Goal: Task Accomplishment & Management: Use online tool/utility

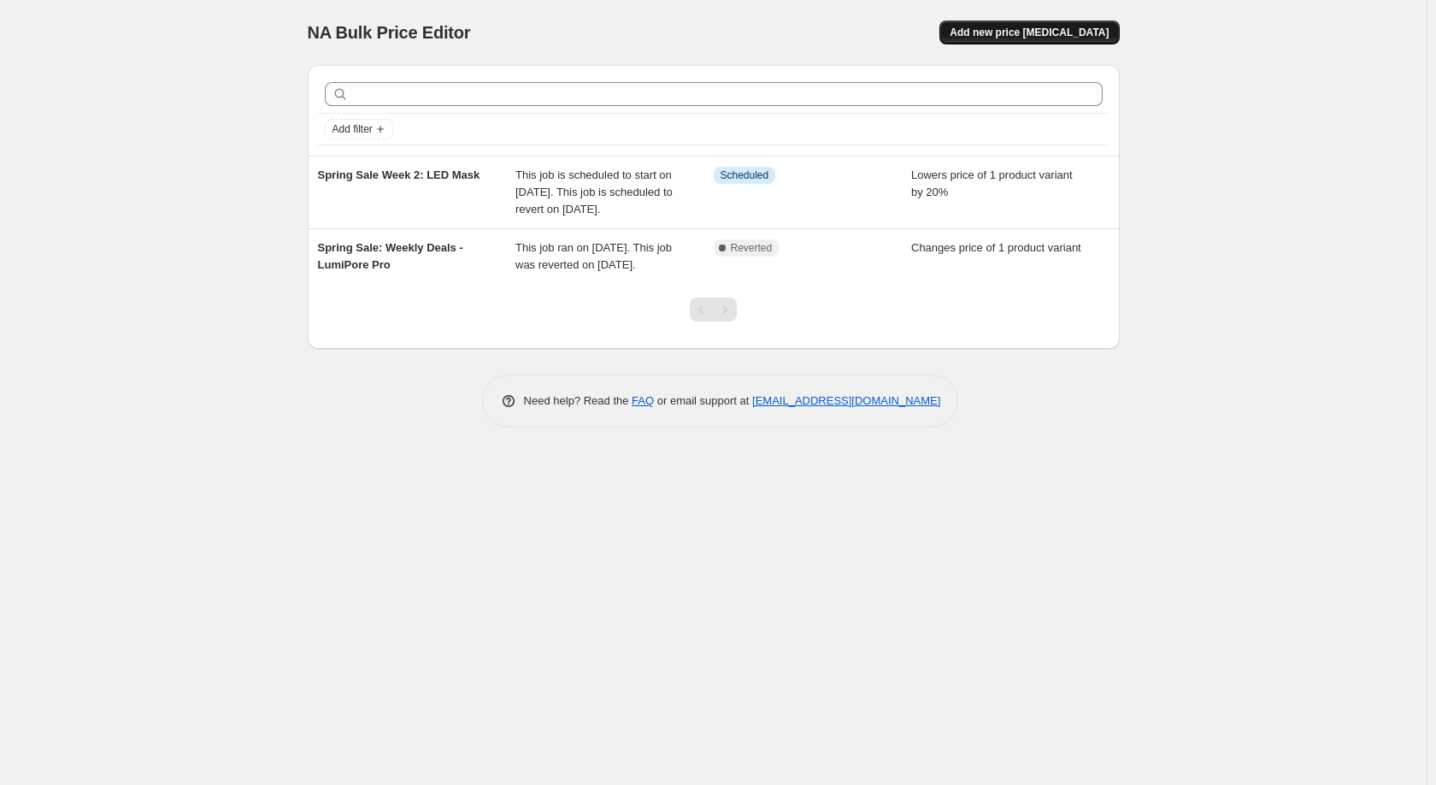
click at [1070, 32] on span "Add new price [MEDICAL_DATA]" at bounding box center [1029, 33] width 159 height 14
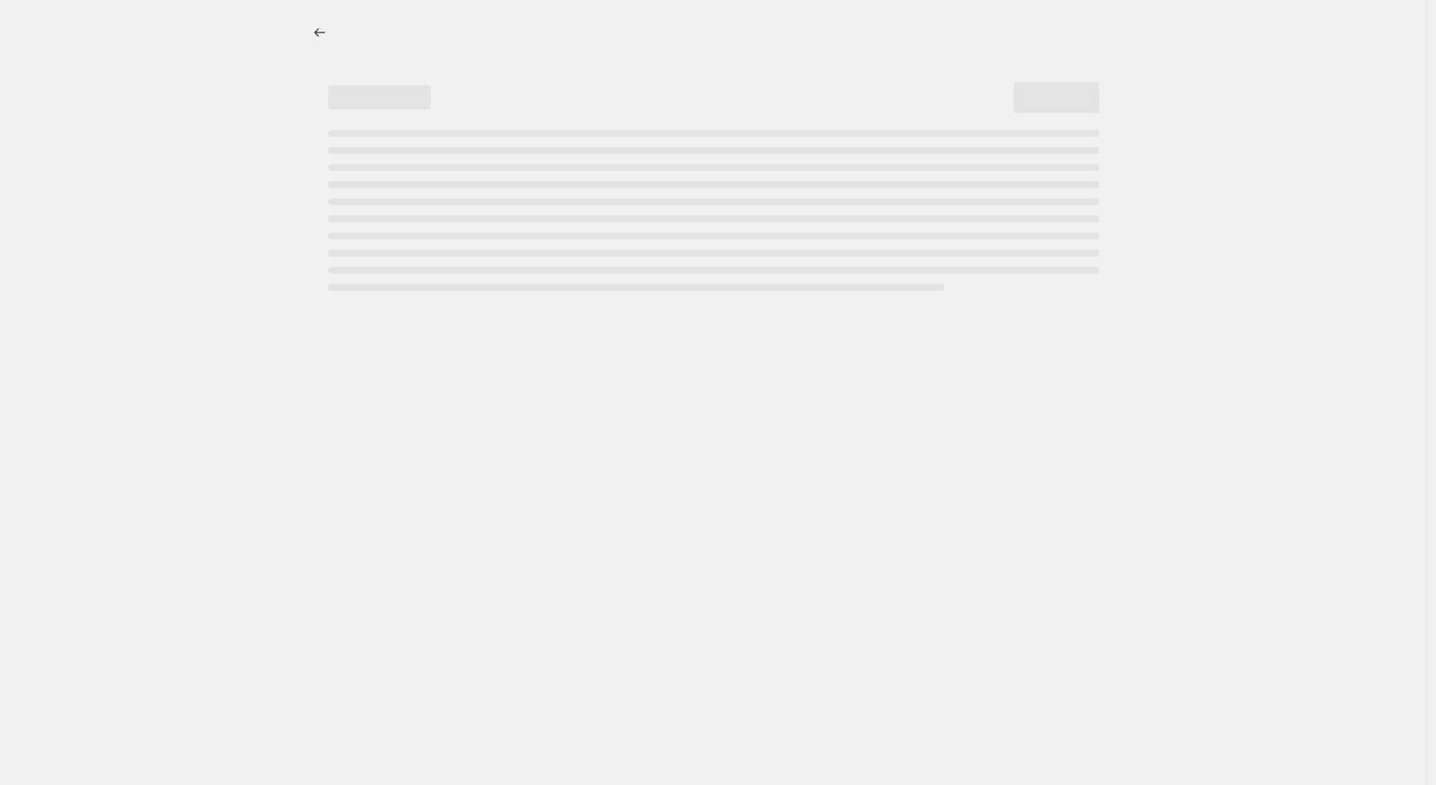
select select "percentage"
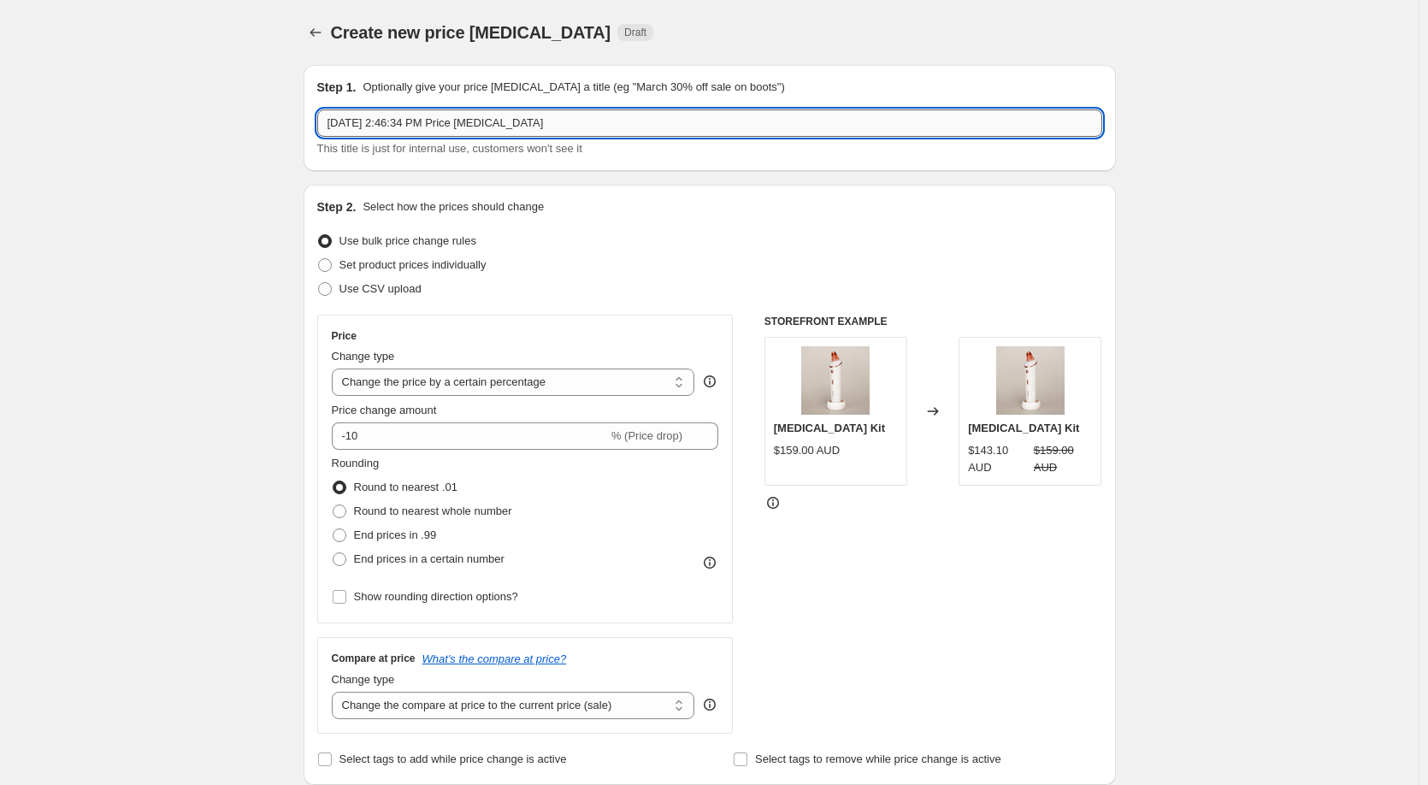
click at [504, 117] on input "Sep 16, 2025, 2:46:34 PM Price change job" at bounding box center [709, 122] width 785 height 27
drag, startPoint x: 588, startPoint y: 115, endPoint x: 293, endPoint y: 111, distance: 295.0
click at [388, 125] on input "Spring SaleWeek 3" at bounding box center [709, 122] width 785 height 27
click at [497, 121] on input "Spring Sale Week 3" at bounding box center [709, 122] width 785 height 27
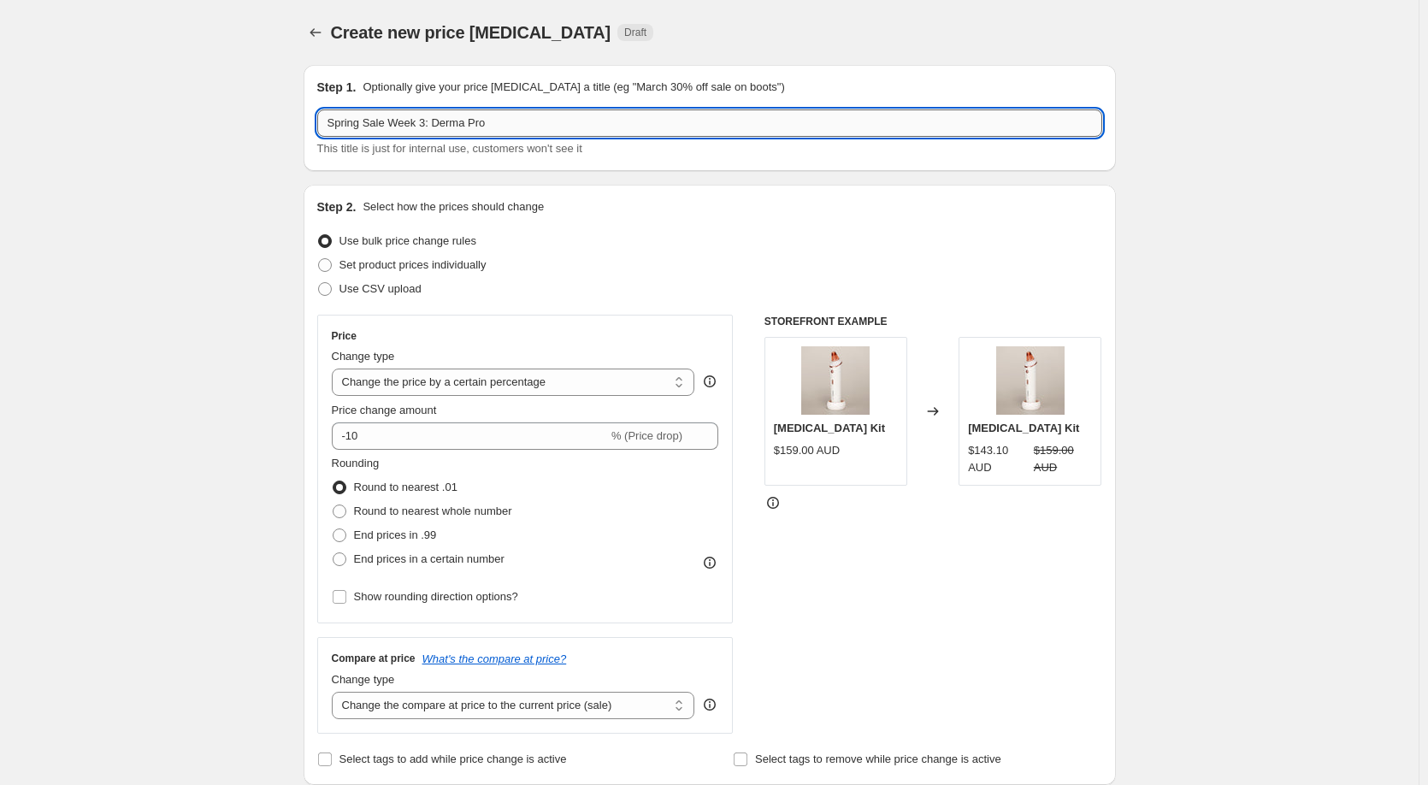
drag, startPoint x: 427, startPoint y: 126, endPoint x: 535, endPoint y: 127, distance: 107.7
click at [535, 127] on input "Spring Sale Week 3: Derma Pro" at bounding box center [709, 122] width 785 height 27
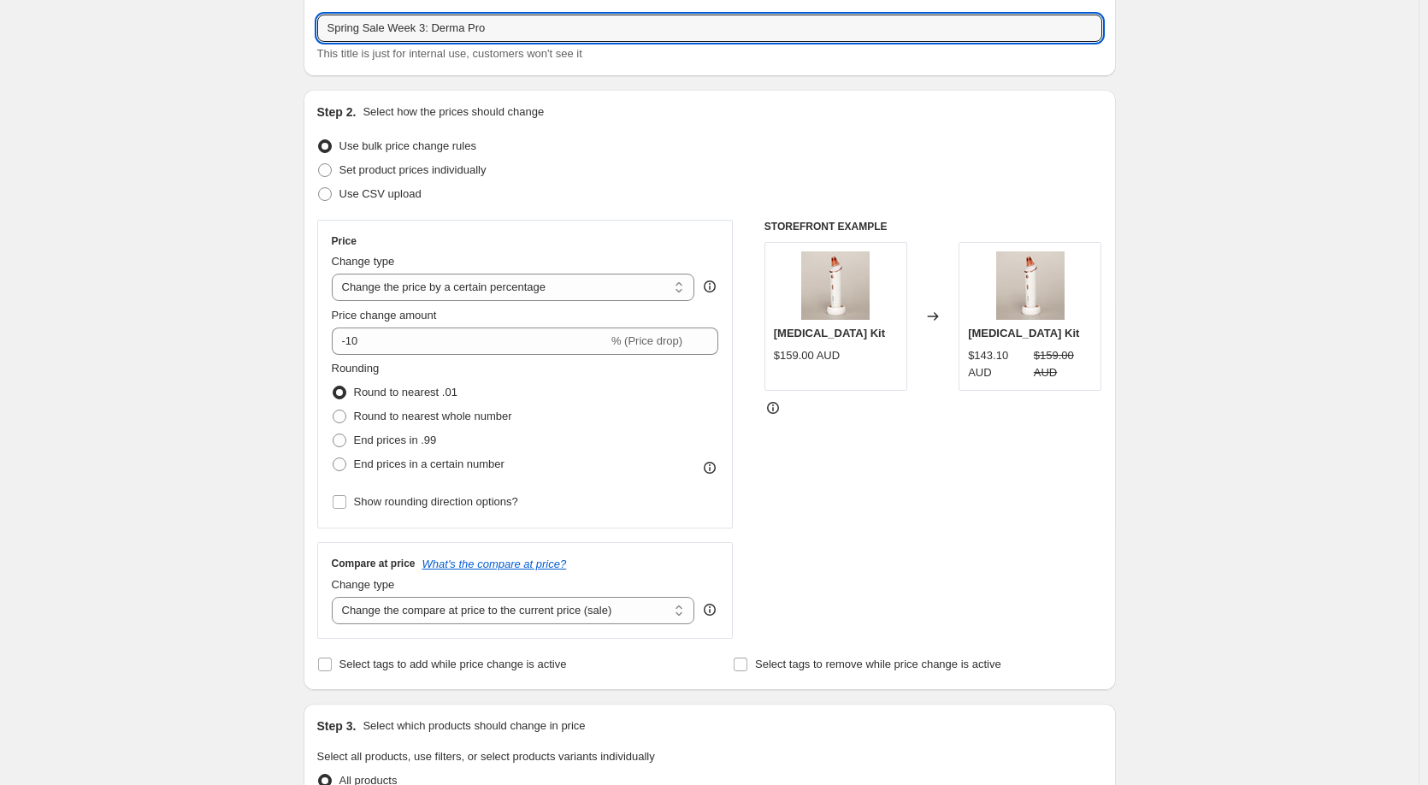
scroll to position [171, 0]
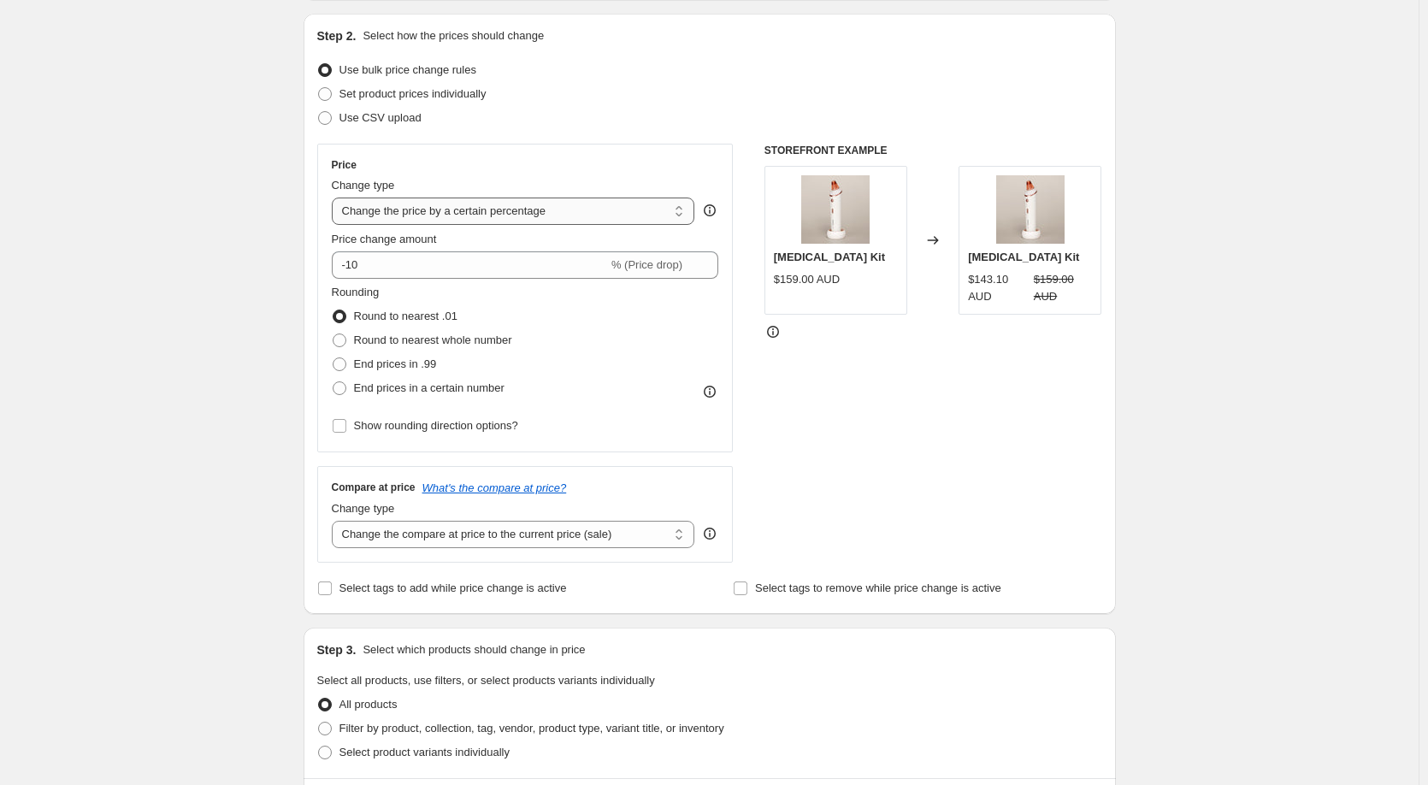
type input "Spring Sale Week 3: Derma Pro"
click at [557, 217] on select "Change the price to a certain amount Change the price by a certain amount Chang…" at bounding box center [513, 210] width 363 height 27
click at [335, 197] on select "Change the price to a certain amount Change the price by a certain amount Chang…" at bounding box center [513, 210] width 363 height 27
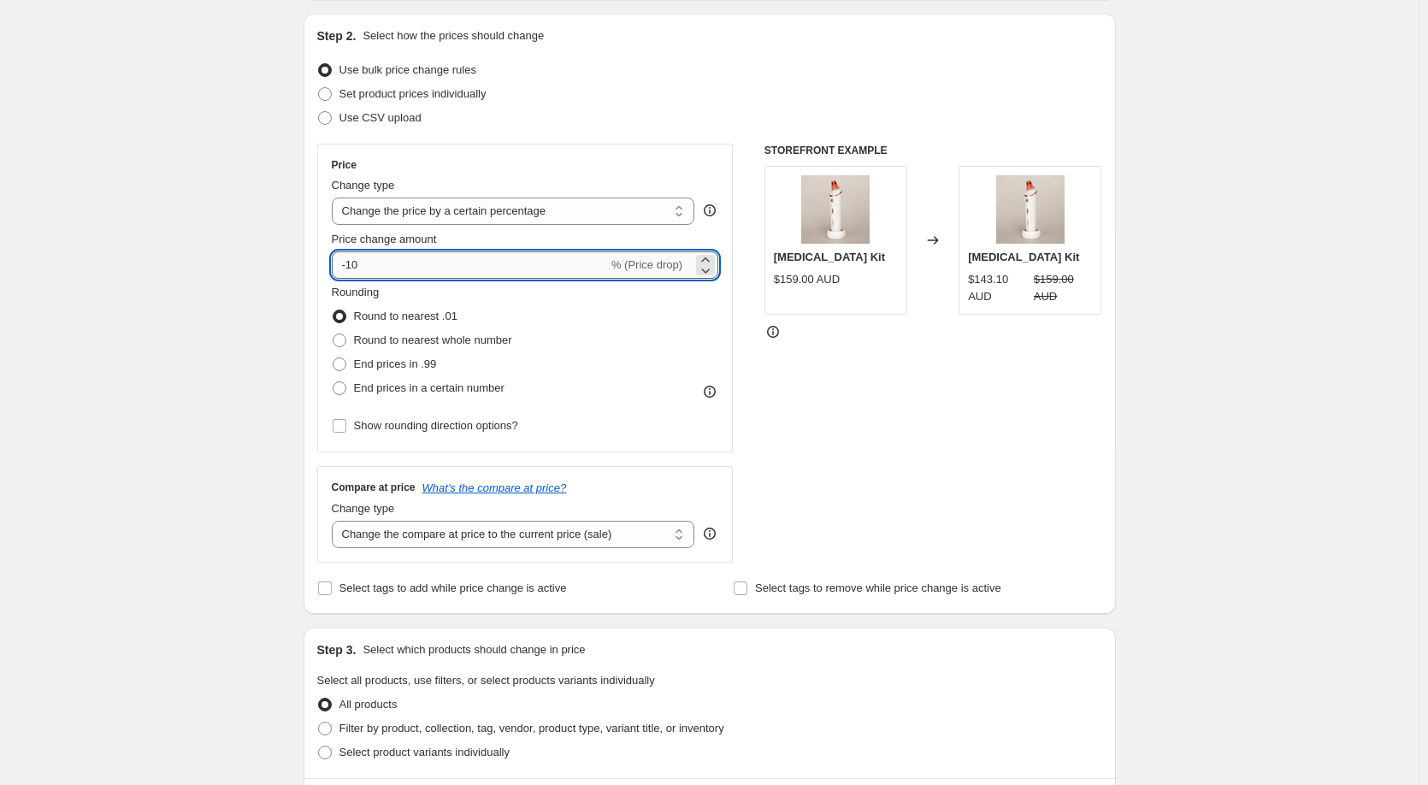
click at [400, 273] on input "-10" at bounding box center [470, 264] width 276 height 27
click at [355, 269] on input "-10" at bounding box center [470, 264] width 276 height 27
type input "-20"
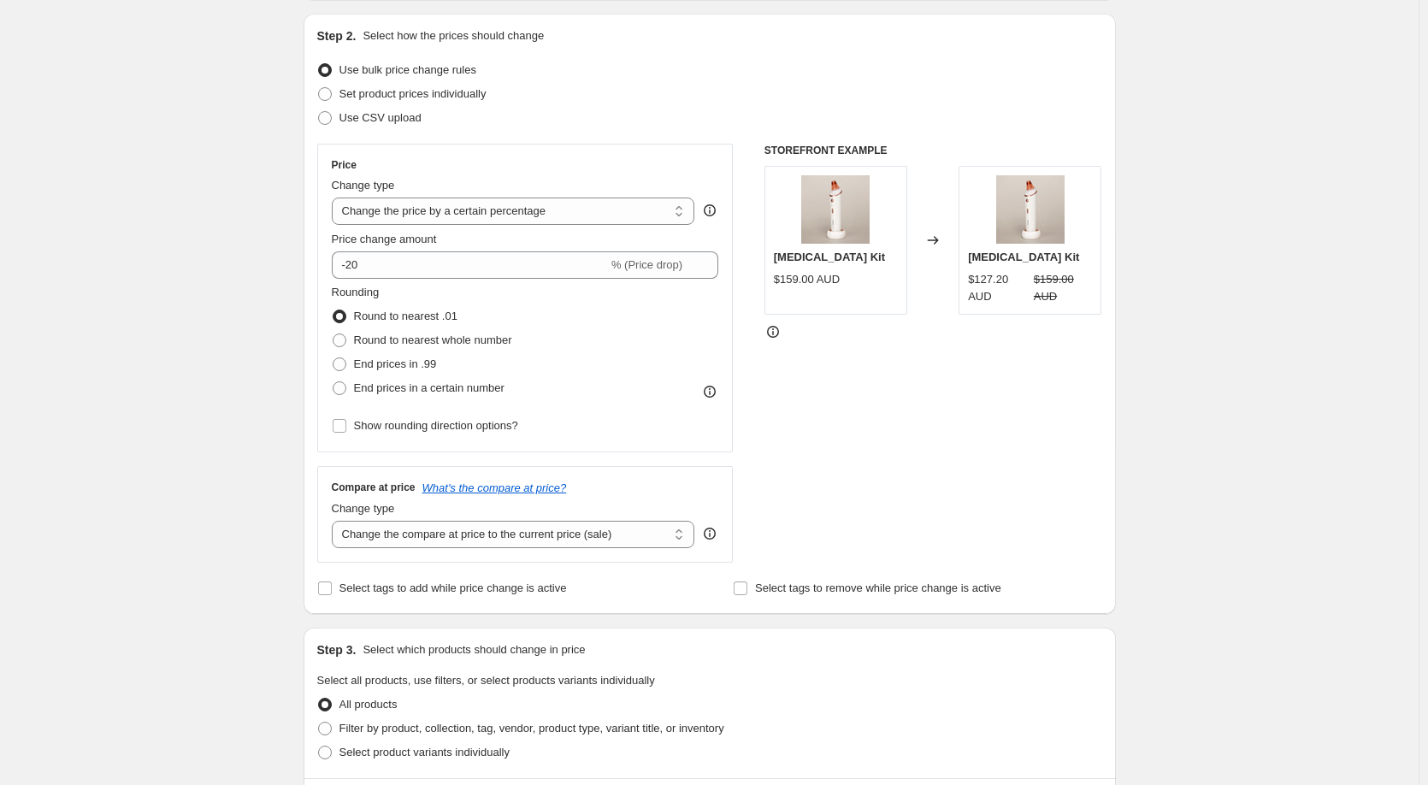
click at [792, 403] on div "STOREFRONT EXAMPLE Microdermabrasion Kit $159.00 AUD Changed to Microdermabrasi…" at bounding box center [933, 353] width 338 height 419
drag, startPoint x: 973, startPoint y: 281, endPoint x: 1074, endPoint y: 297, distance: 102.2
click at [1074, 297] on div "$127.20 AUD $159.00 AUD" at bounding box center [1030, 288] width 124 height 34
click at [1072, 301] on strike "$159.00 AUD" at bounding box center [1063, 288] width 59 height 34
drag, startPoint x: 1039, startPoint y: 278, endPoint x: 1074, endPoint y: 297, distance: 40.2
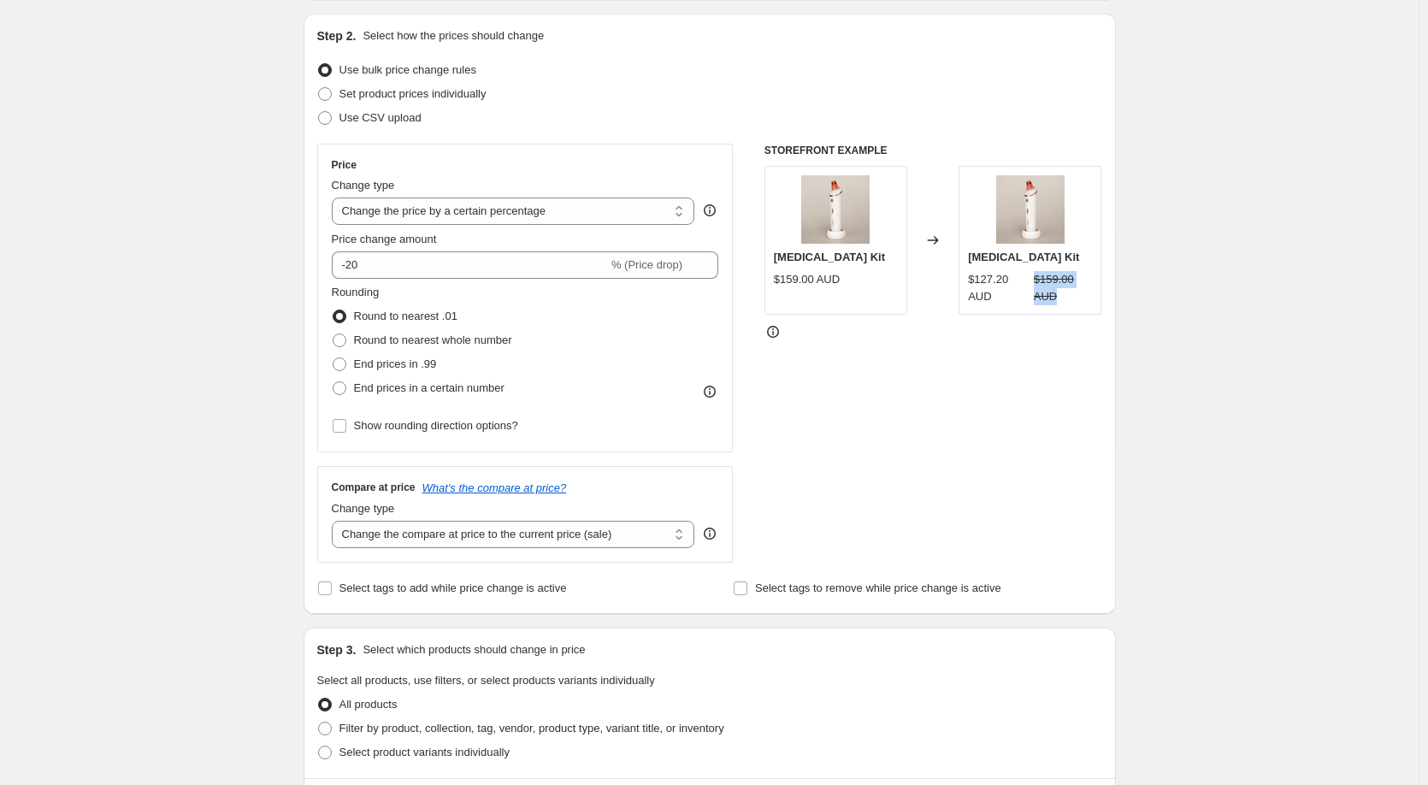
click at [1074, 297] on strike "$159.00 AUD" at bounding box center [1063, 288] width 59 height 34
drag, startPoint x: 969, startPoint y: 280, endPoint x: 1008, endPoint y: 300, distance: 44.4
click at [1008, 300] on div "Microdermabrasion Kit $127.20 AUD $159.00 AUD" at bounding box center [1029, 240] width 143 height 149
click at [1008, 300] on div "$127.20 AUD" at bounding box center [997, 288] width 59 height 34
click at [924, 366] on div "STOREFRONT EXAMPLE Microdermabrasion Kit $159.00 AUD Changed to Microdermabrasi…" at bounding box center [933, 353] width 338 height 419
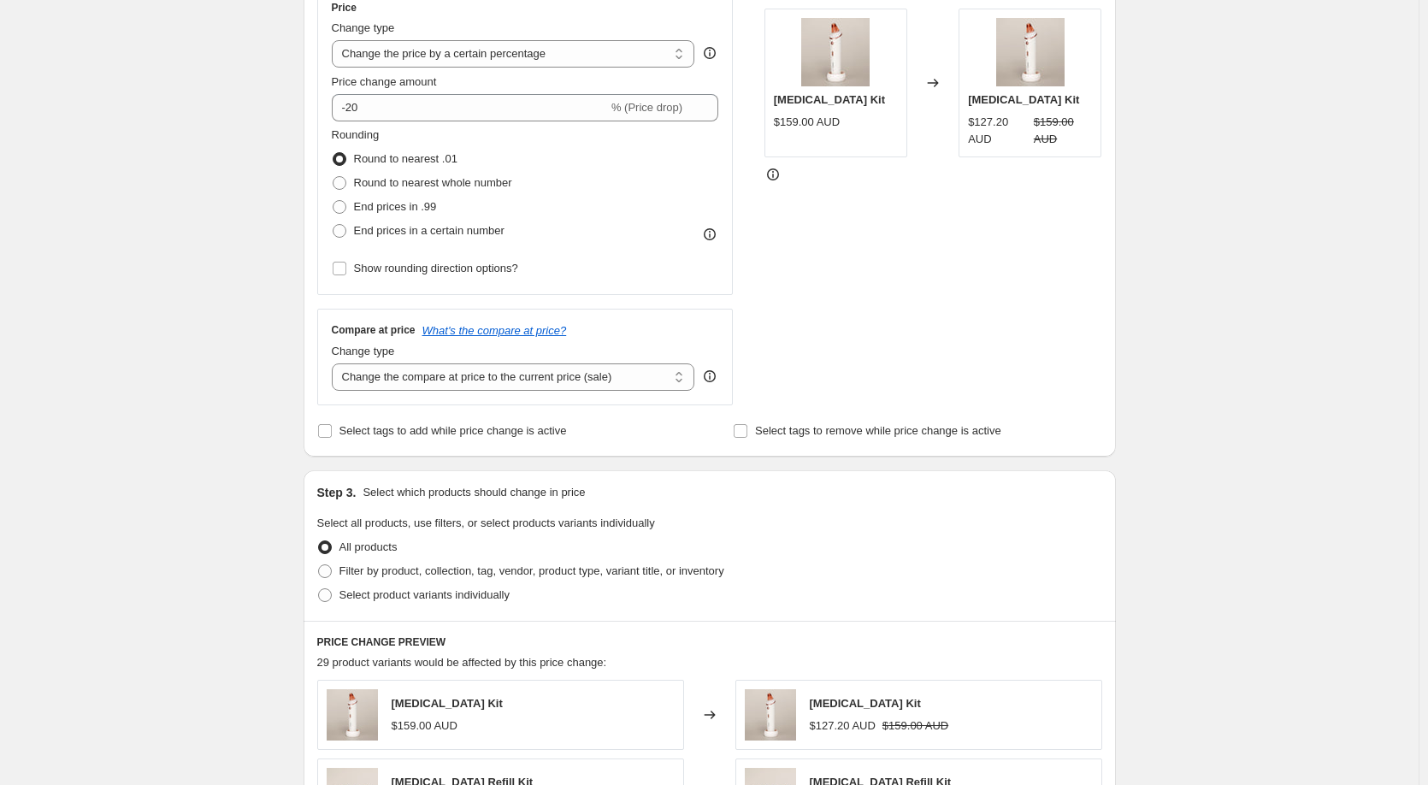
scroll to position [342, 0]
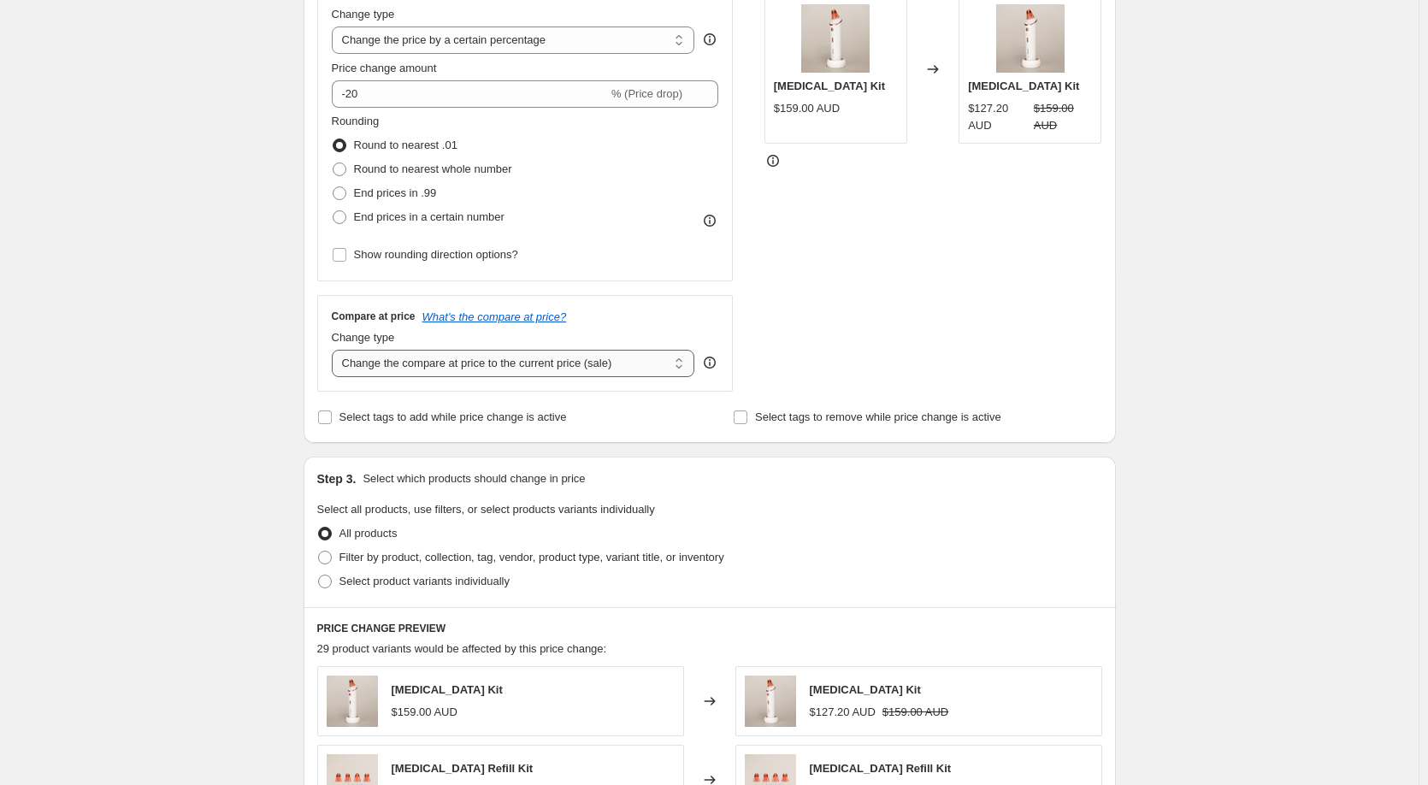
click at [675, 365] on select "Change the compare at price to the current price (sale) Change the compare at p…" at bounding box center [513, 363] width 363 height 27
click at [922, 270] on div "STOREFRONT EXAMPLE Microdermabrasion Kit $159.00 AUD Changed to Microdermabrasi…" at bounding box center [933, 182] width 338 height 419
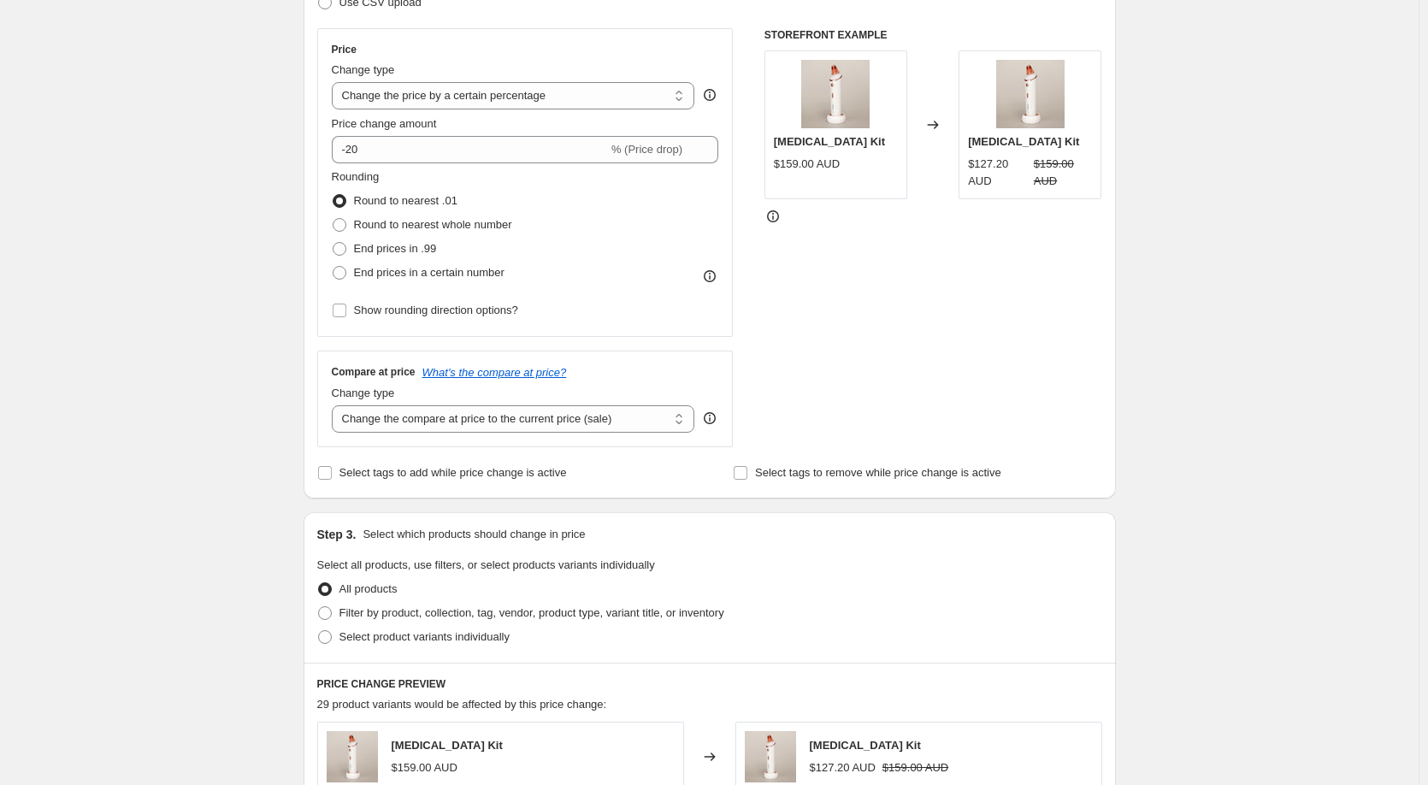
scroll to position [256, 0]
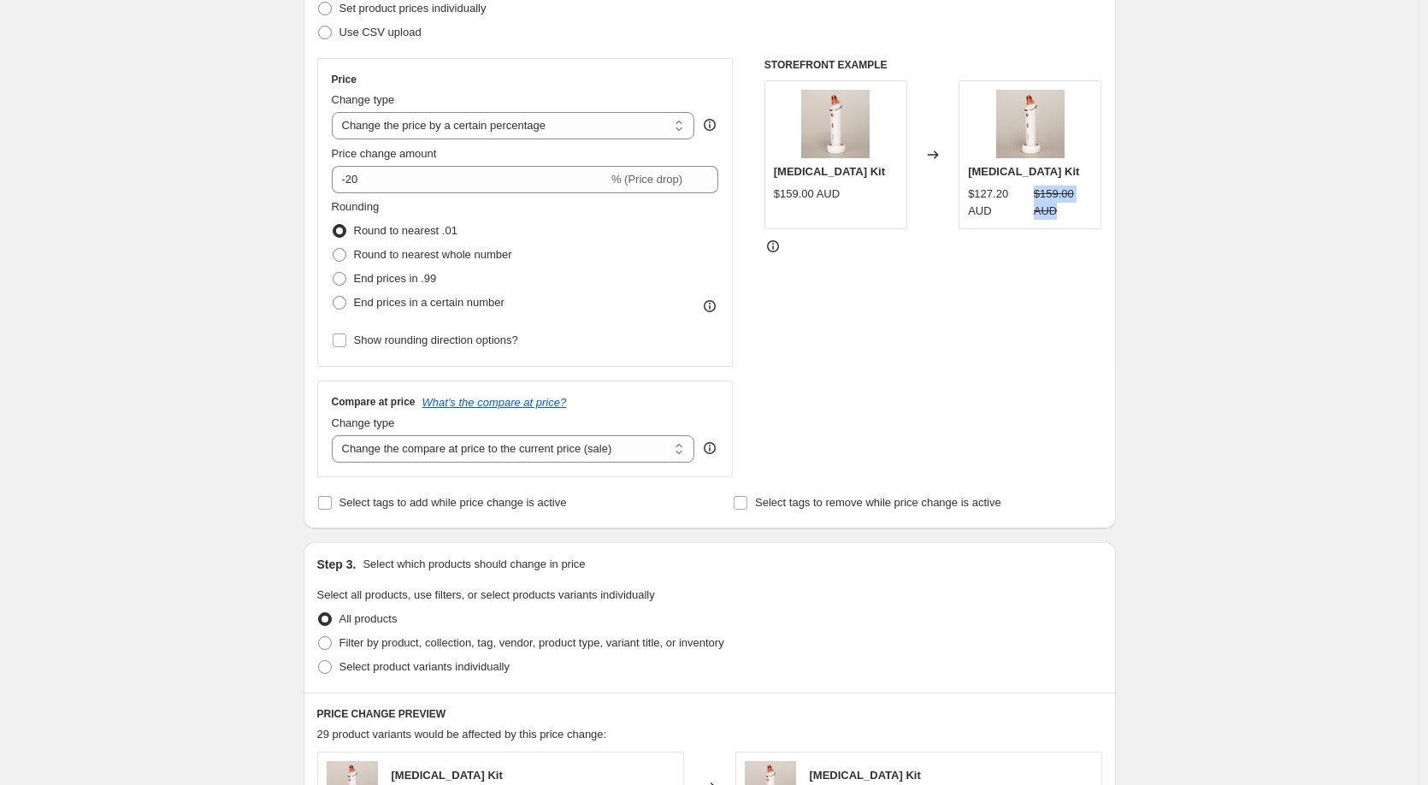
drag, startPoint x: 1038, startPoint y: 197, endPoint x: 1069, endPoint y: 216, distance: 36.8
click at [1069, 216] on strike "$159.00 AUD" at bounding box center [1063, 203] width 59 height 34
drag, startPoint x: 974, startPoint y: 194, endPoint x: 1015, endPoint y: 228, distance: 53.4
click at [1015, 228] on div "Microdermabrasion Kit $127.20 AUD $159.00 AUD" at bounding box center [1029, 154] width 143 height 149
click at [934, 317] on div "STOREFRONT EXAMPLE Microdermabrasion Kit $159.00 AUD Changed to Microdermabrasi…" at bounding box center [933, 267] width 338 height 419
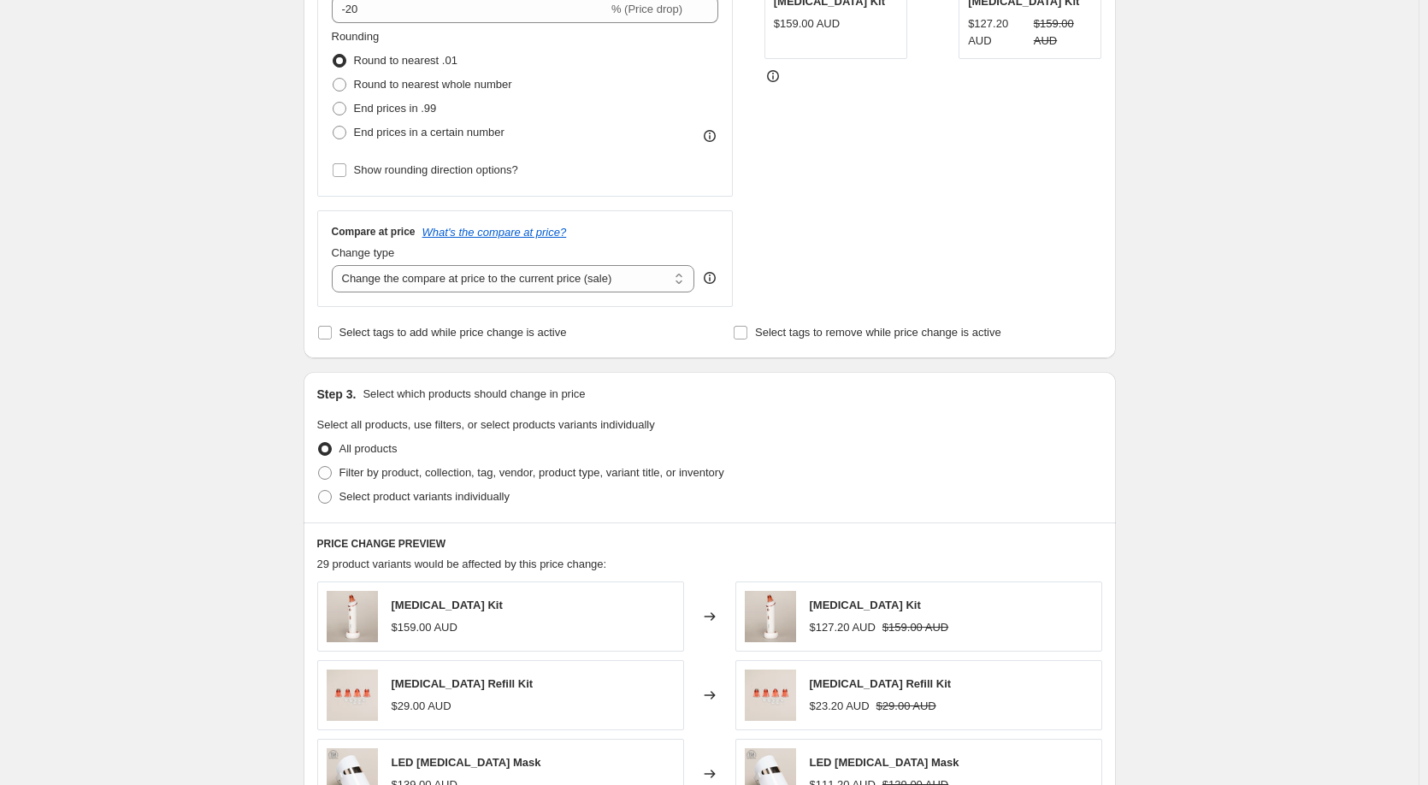
scroll to position [427, 0]
click at [747, 333] on input "Select tags to remove while price change is active" at bounding box center [740, 332] width 14 height 14
checkbox input "true"
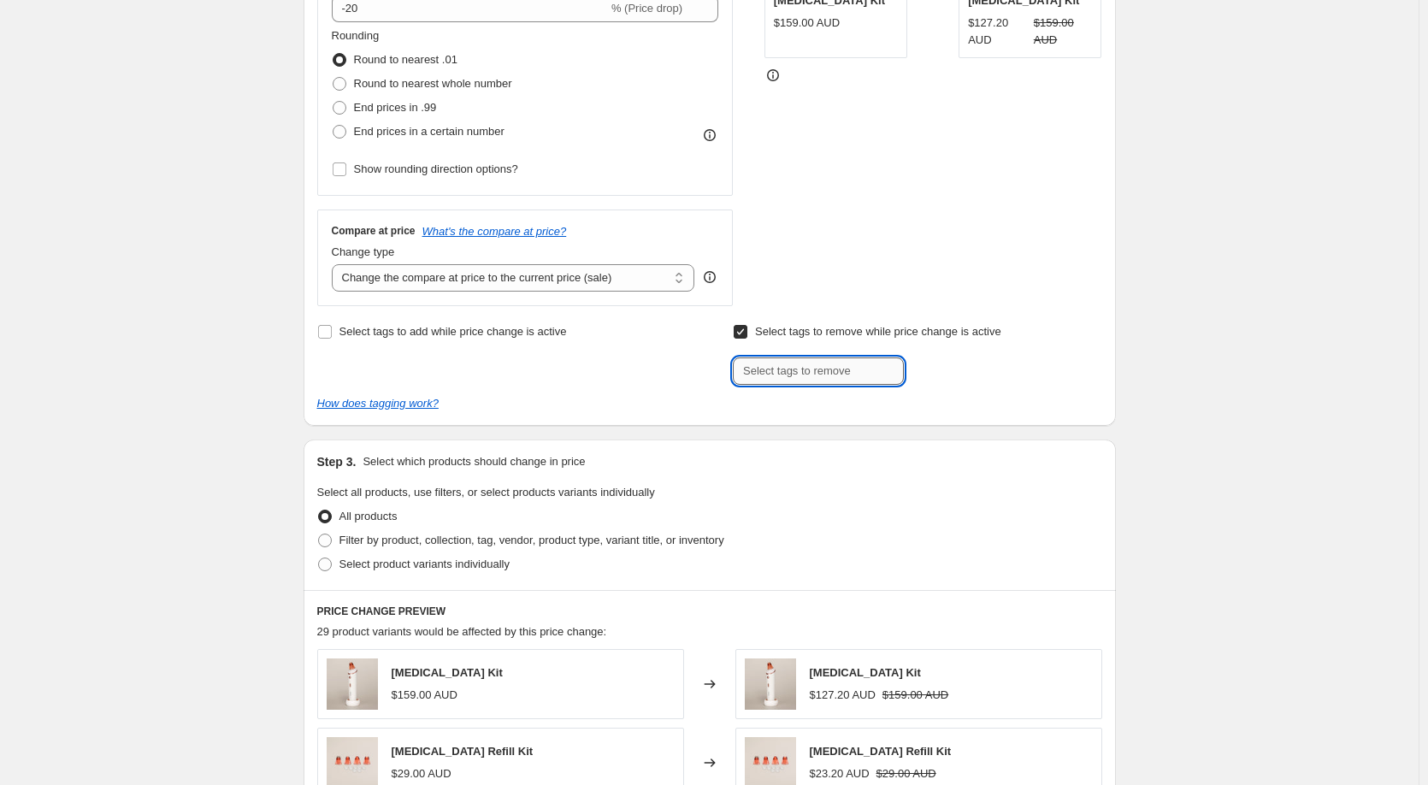
click at [861, 371] on input "text" at bounding box center [818, 370] width 171 height 27
type input "not-on-sale"
click at [963, 372] on span "not-on-sale" at bounding box center [969, 369] width 56 height 12
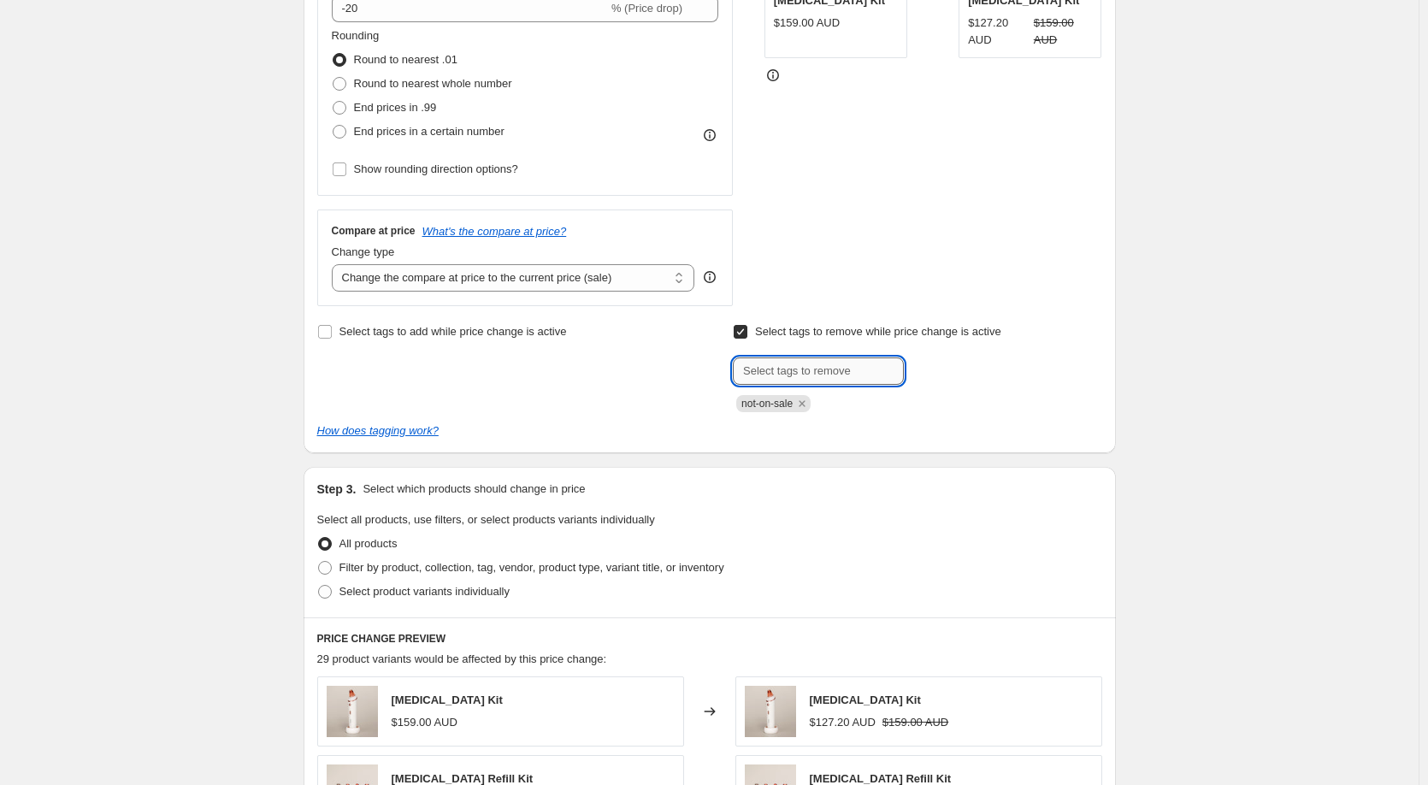
click at [784, 374] on input "text" at bounding box center [818, 370] width 171 height 27
click at [959, 376] on div at bounding box center [917, 370] width 368 height 27
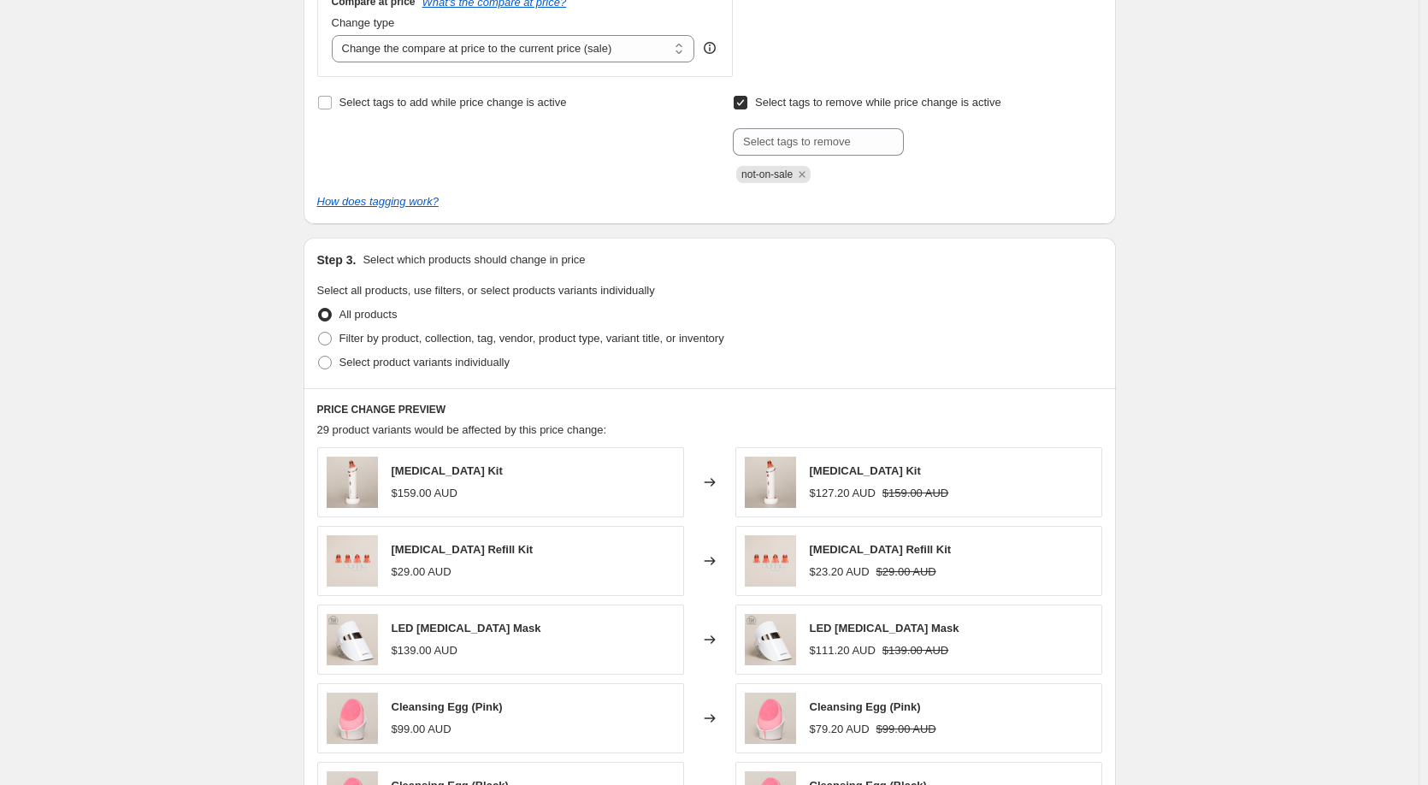
scroll to position [684, 0]
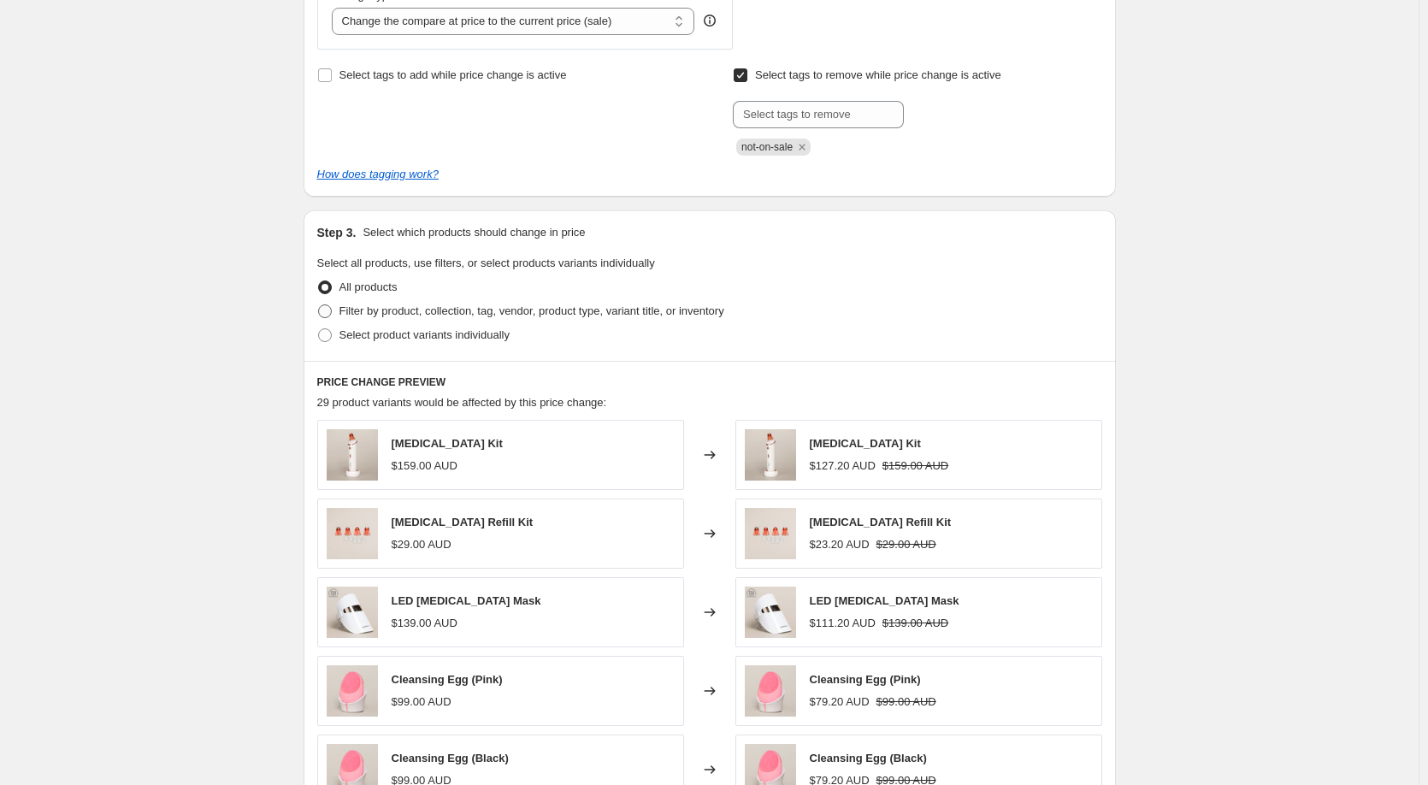
click at [329, 314] on span at bounding box center [325, 311] width 14 height 14
click at [319, 305] on input "Filter by product, collection, tag, vendor, product type, variant title, or inv…" at bounding box center [318, 304] width 1 height 1
radio input "true"
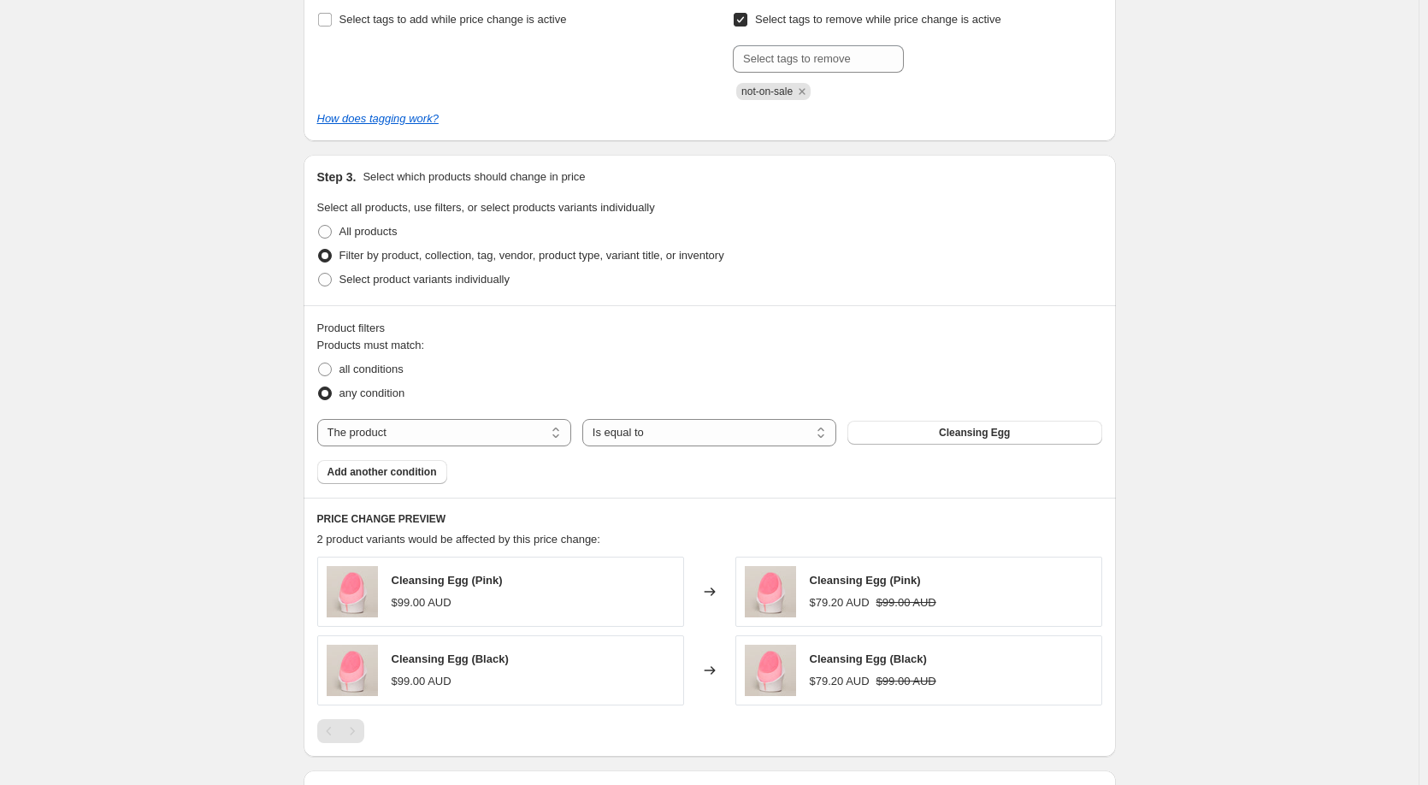
scroll to position [769, 0]
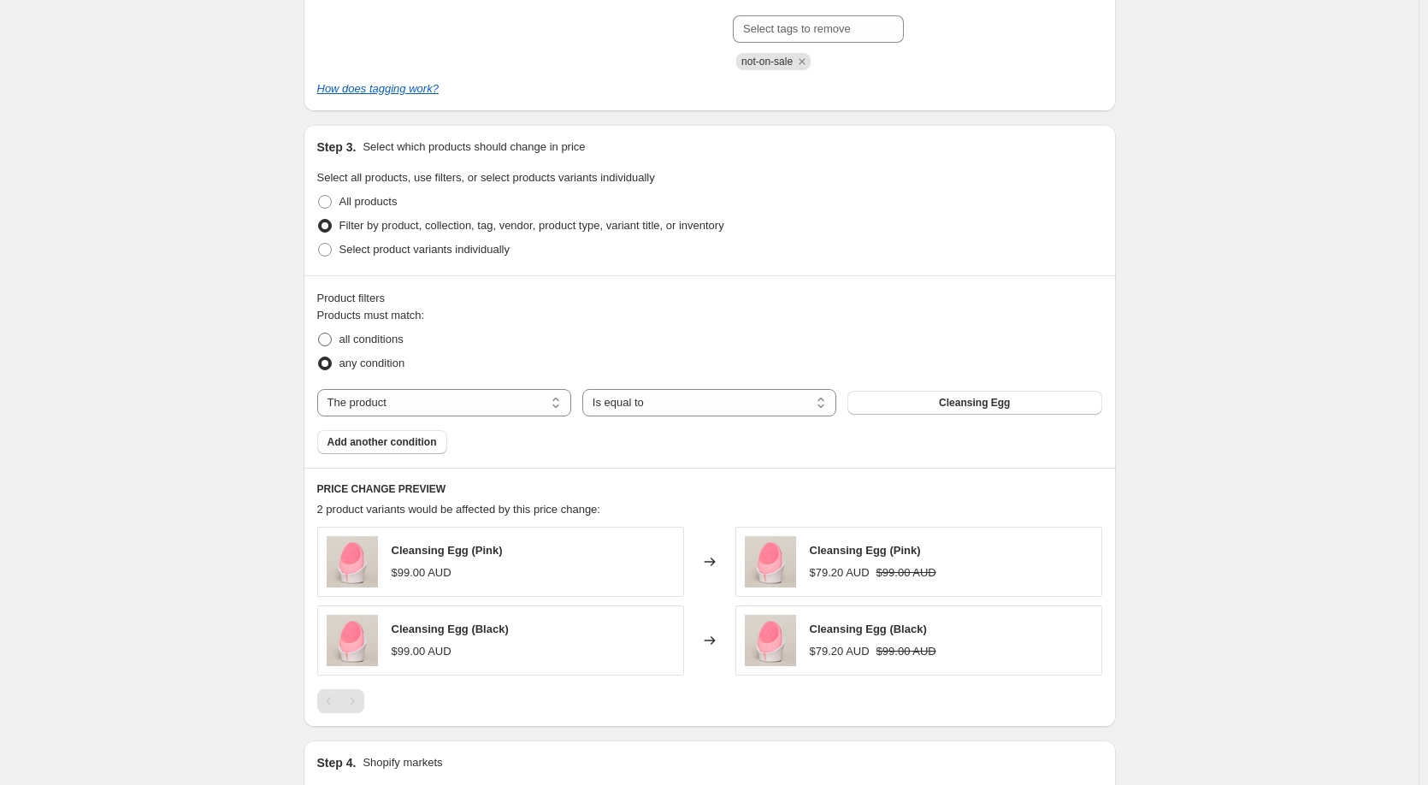
click at [329, 337] on span at bounding box center [325, 340] width 14 height 14
click at [319, 333] on input "all conditions" at bounding box center [318, 333] width 1 height 1
radio input "true"
click at [916, 401] on button "Cleansing Egg" at bounding box center [974, 403] width 254 height 24
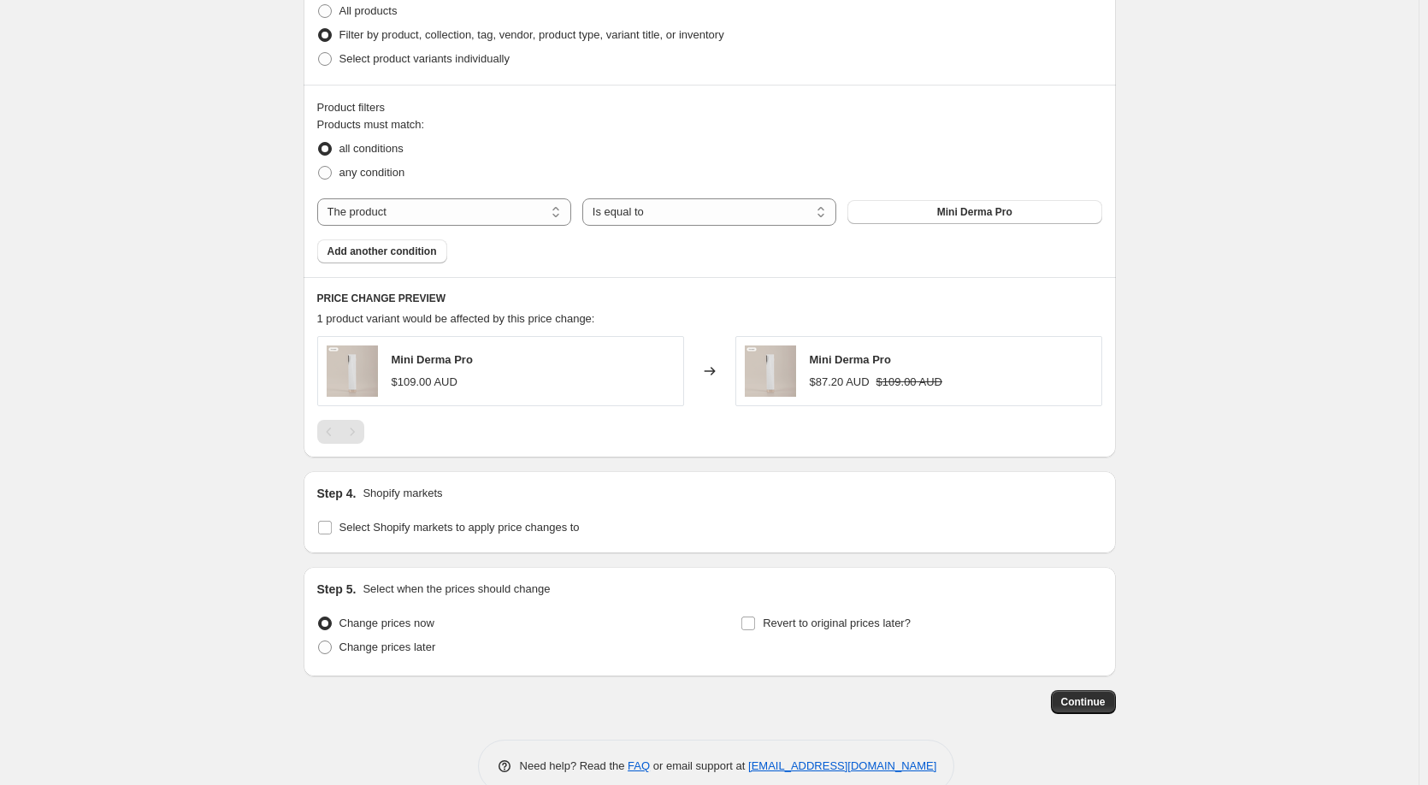
scroll to position [994, 0]
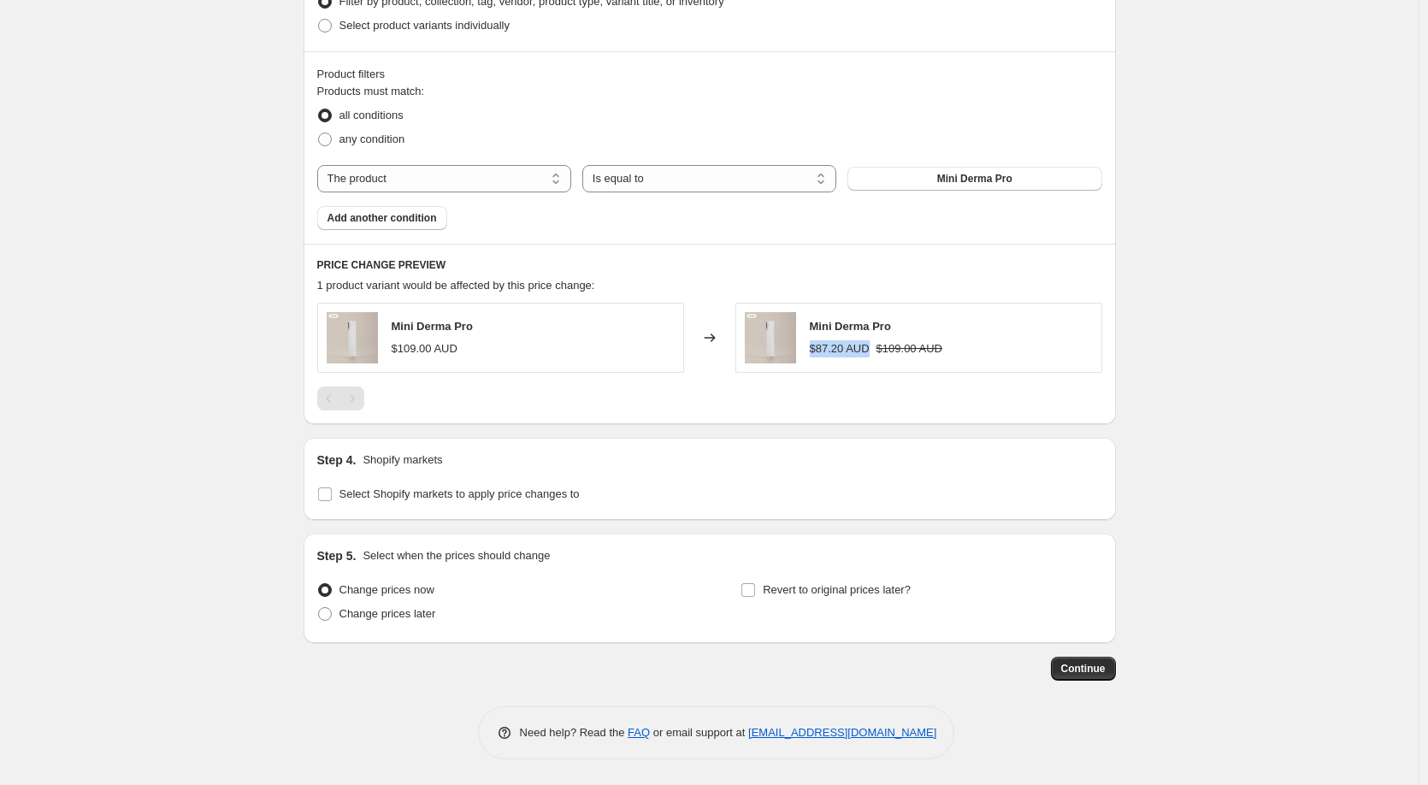
drag, startPoint x: 815, startPoint y: 351, endPoint x: 878, endPoint y: 352, distance: 63.3
click at [878, 352] on div "$87.20 AUD $109.00 AUD" at bounding box center [876, 348] width 133 height 17
click at [800, 404] on div at bounding box center [709, 398] width 785 height 24
drag, startPoint x: 320, startPoint y: 557, endPoint x: 604, endPoint y: 562, distance: 284.7
click at [604, 562] on div "Step 5. Select when the prices should change Change prices now Change prices la…" at bounding box center [709, 587] width 812 height 109
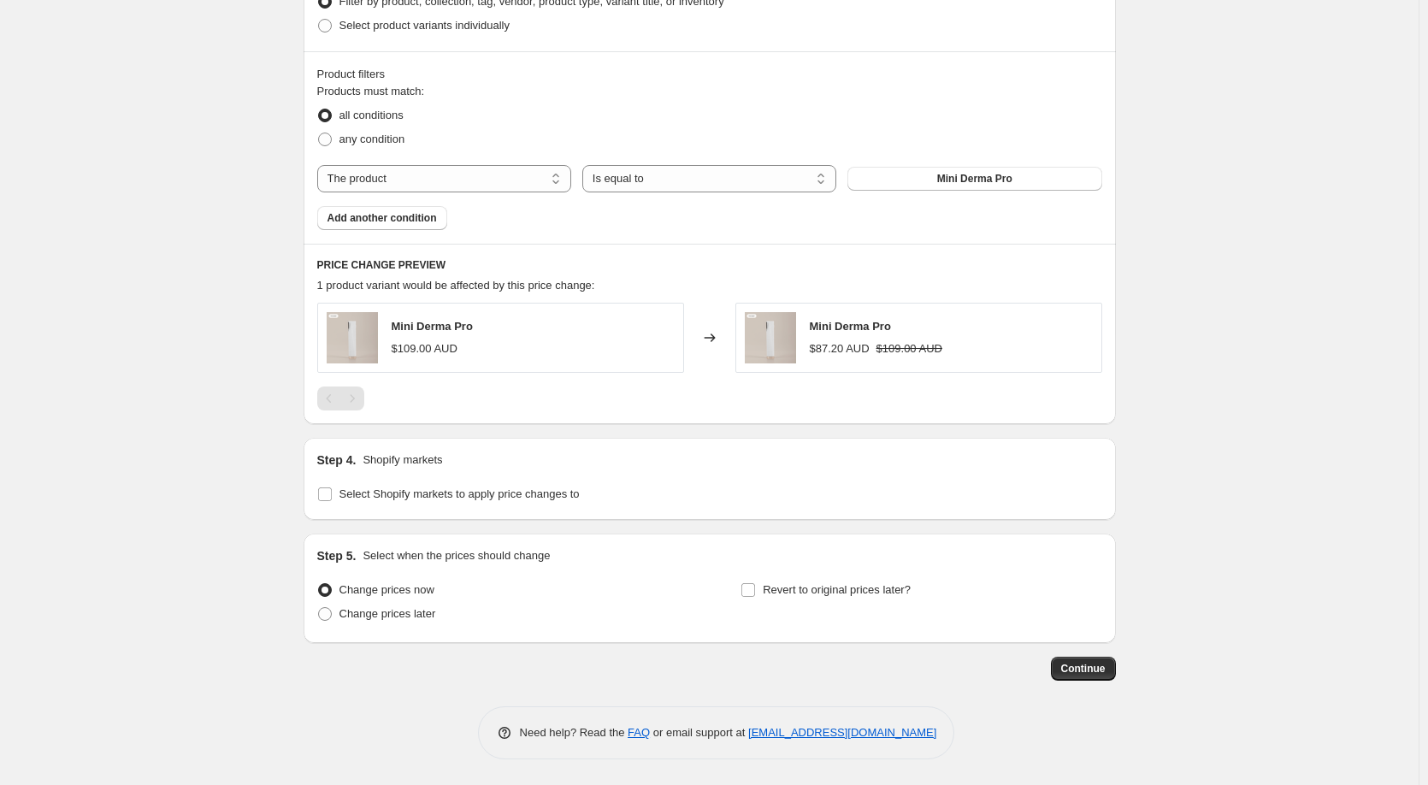
click at [460, 593] on div "Change prices now" at bounding box center [497, 590] width 361 height 24
click at [321, 614] on span at bounding box center [325, 614] width 14 height 14
click at [319, 608] on input "Change prices later" at bounding box center [318, 607] width 1 height 1
radio input "true"
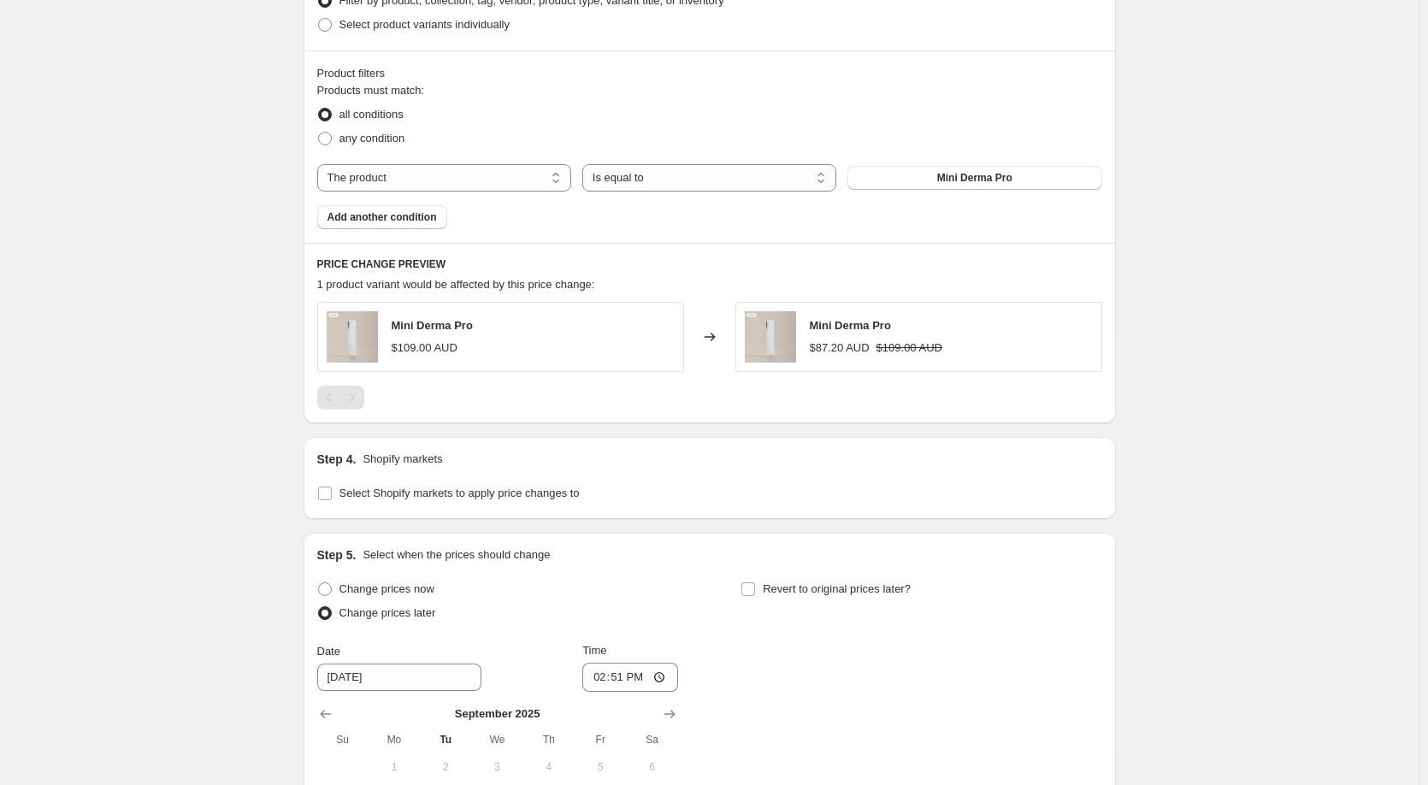
scroll to position [1165, 0]
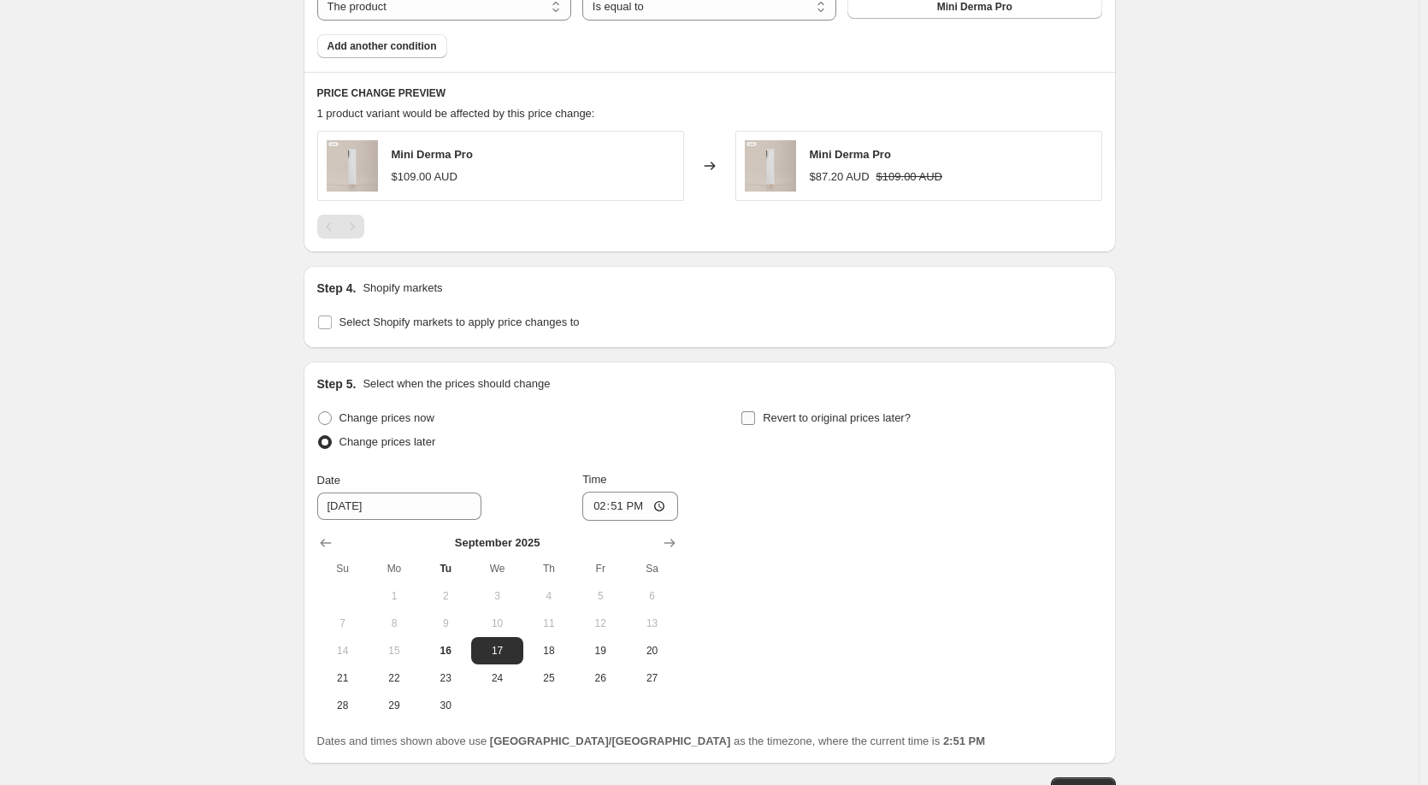
click at [751, 421] on input "Revert to original prices later?" at bounding box center [748, 418] width 14 height 14
checkbox input "true"
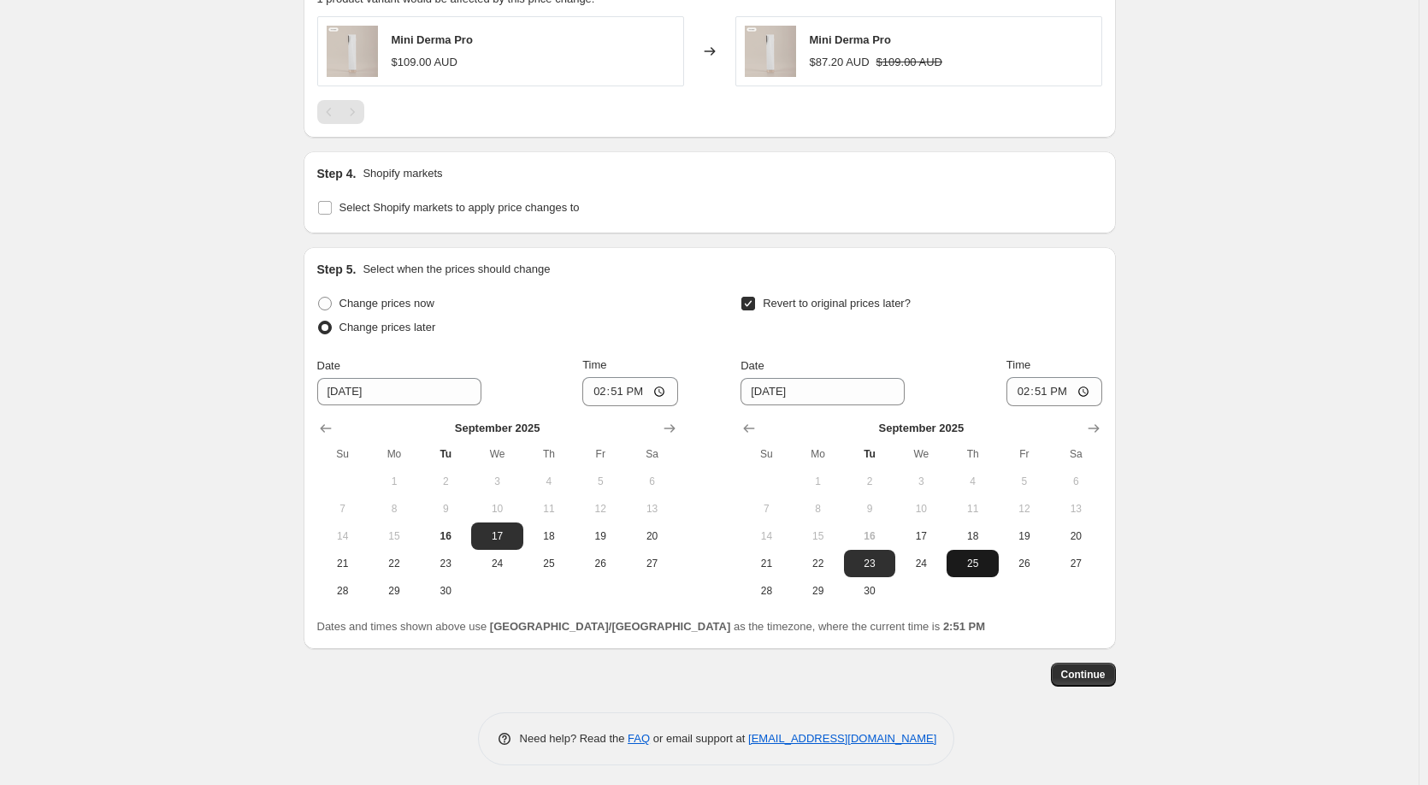
scroll to position [1287, 0]
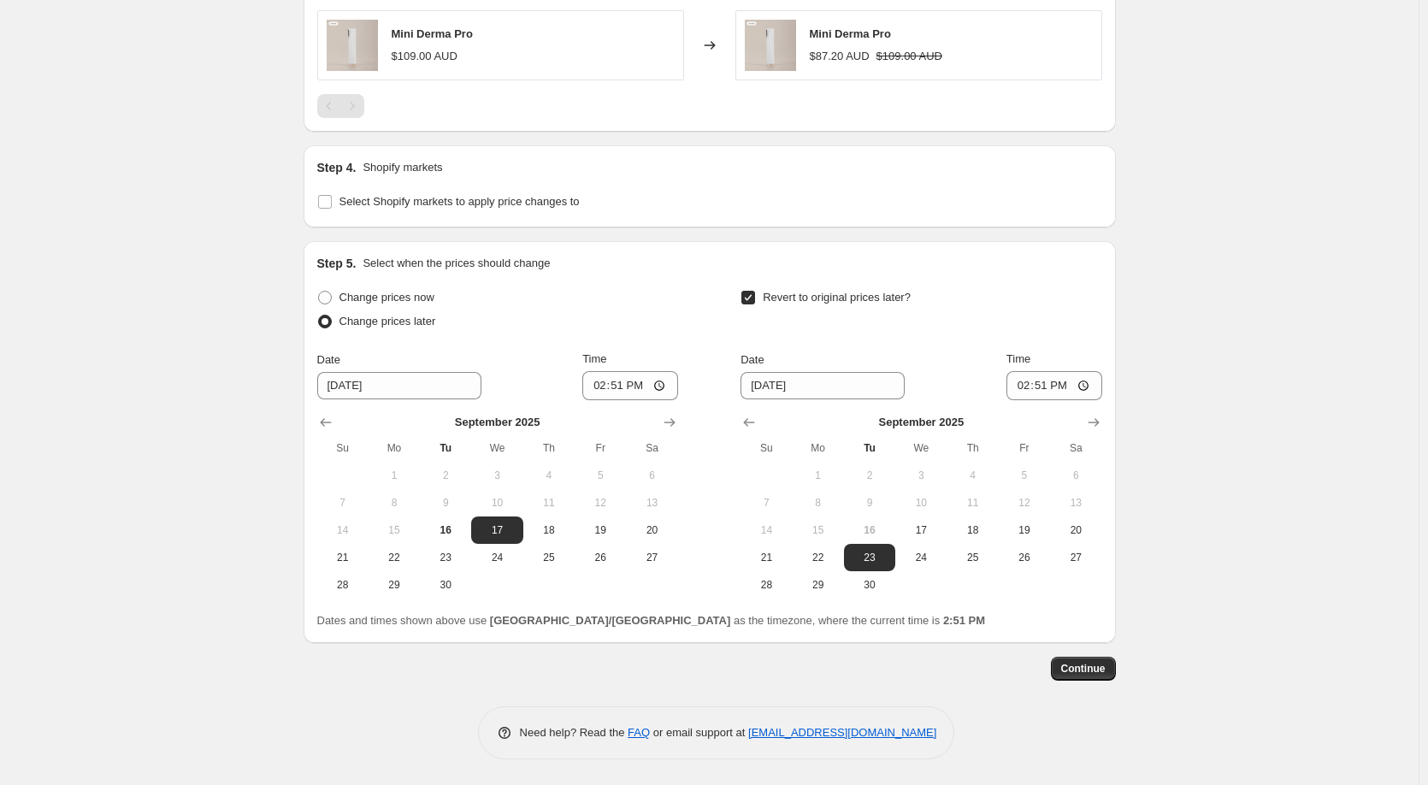
click at [552, 286] on div "Change prices now" at bounding box center [497, 298] width 361 height 24
click at [327, 299] on span at bounding box center [325, 298] width 14 height 14
click at [319, 292] on input "Change prices now" at bounding box center [318, 291] width 1 height 1
radio input "true"
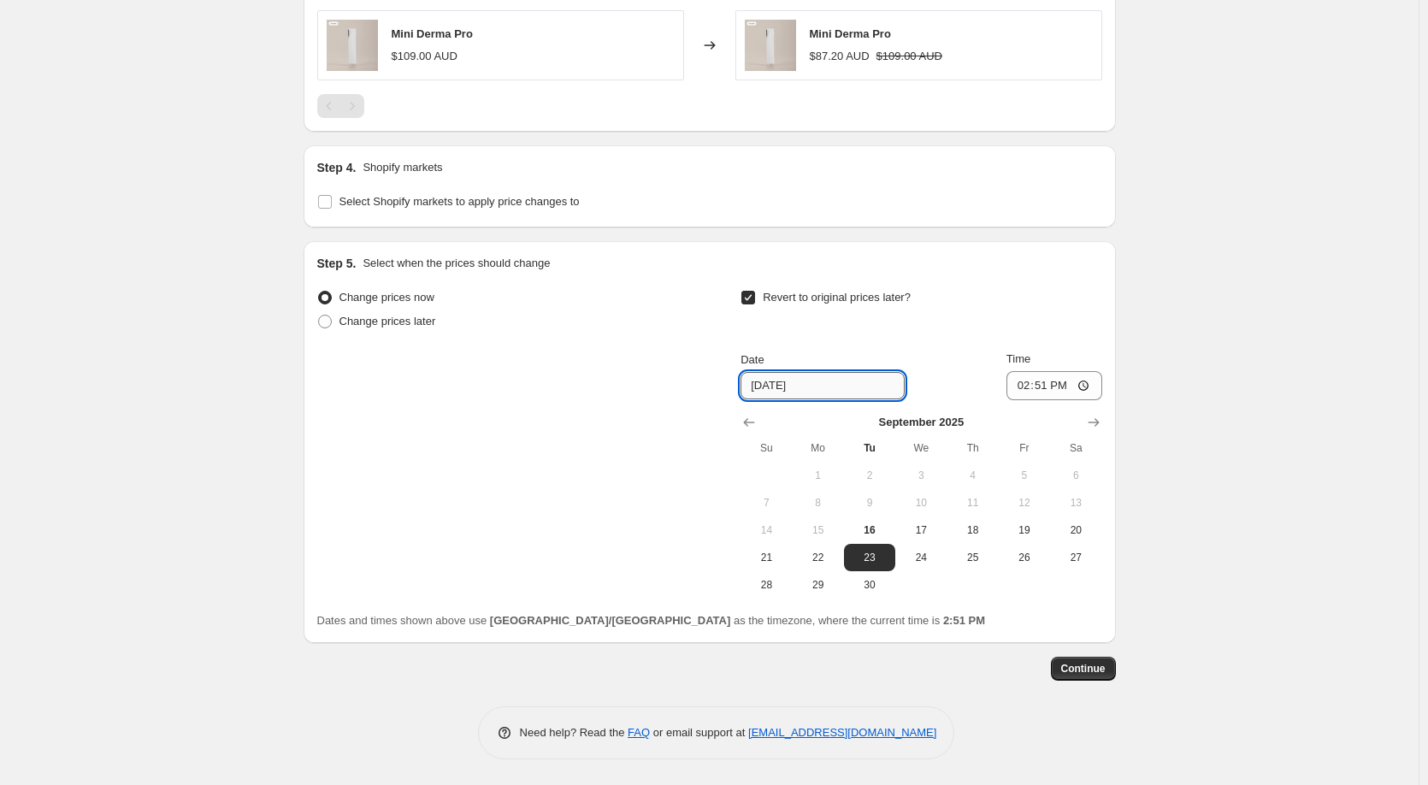
click at [790, 392] on input "9/23/2025" at bounding box center [822, 385] width 164 height 27
click at [983, 553] on span "25" at bounding box center [972, 558] width 38 height 14
type input "9/25/2025"
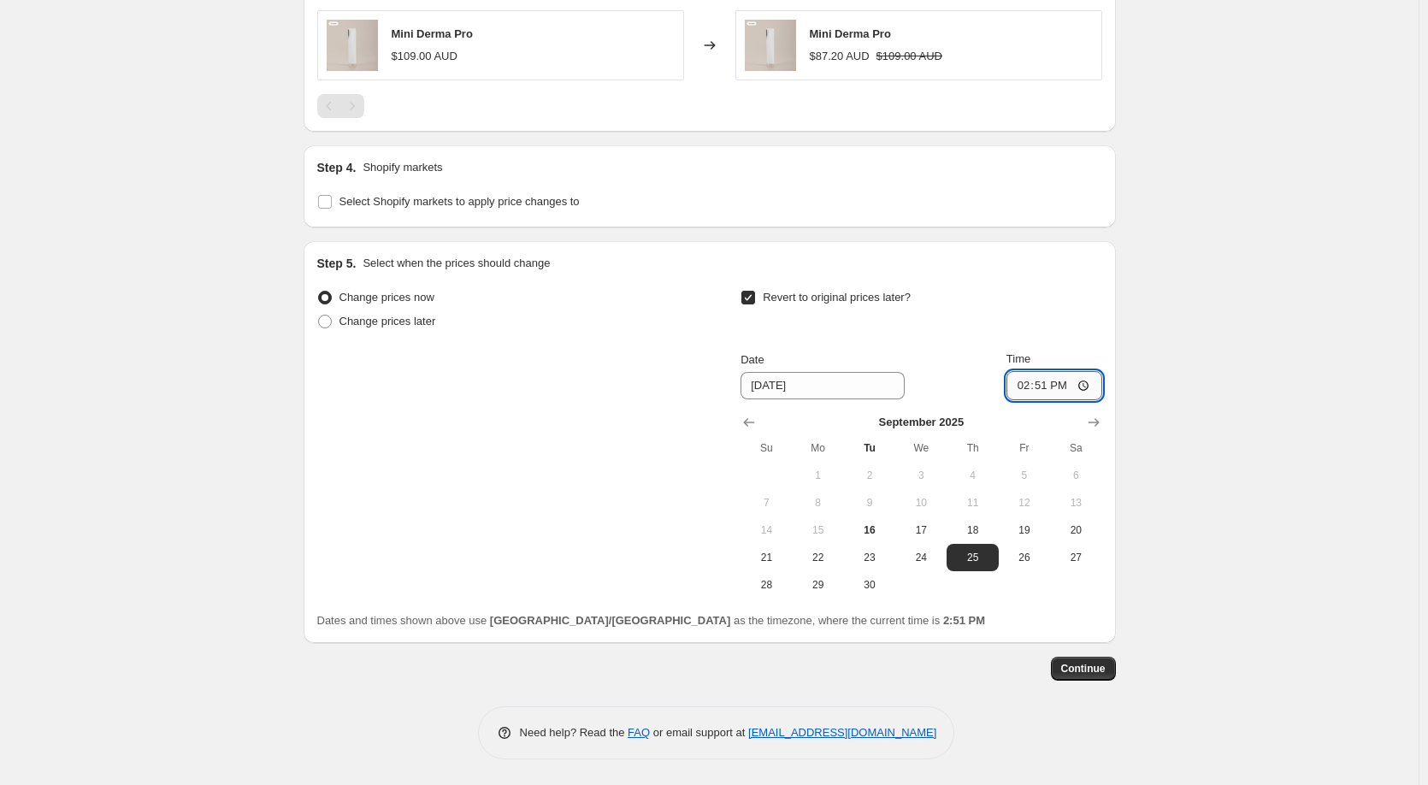
click at [1040, 374] on input "14:51" at bounding box center [1054, 385] width 96 height 29
type input "23:59"
click at [1032, 317] on div "Revert to original prices later?" at bounding box center [920, 311] width 361 height 51
click at [1078, 669] on span "Continue" at bounding box center [1083, 669] width 44 height 14
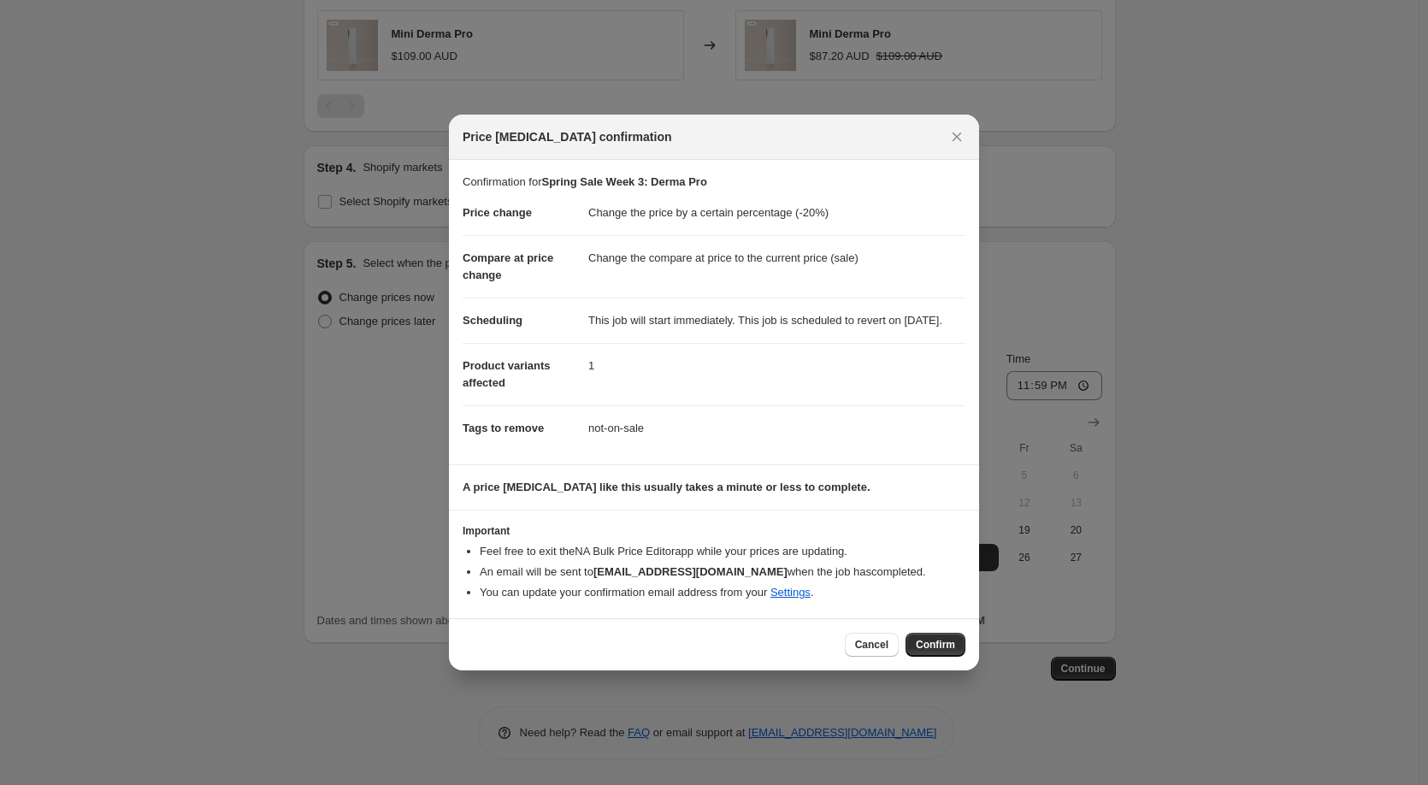
drag, startPoint x: 928, startPoint y: 656, endPoint x: 946, endPoint y: 610, distance: 49.1
click at [928, 651] on span "Confirm" at bounding box center [935, 645] width 39 height 14
type input "Spring Sale Week 3: Derma Pro"
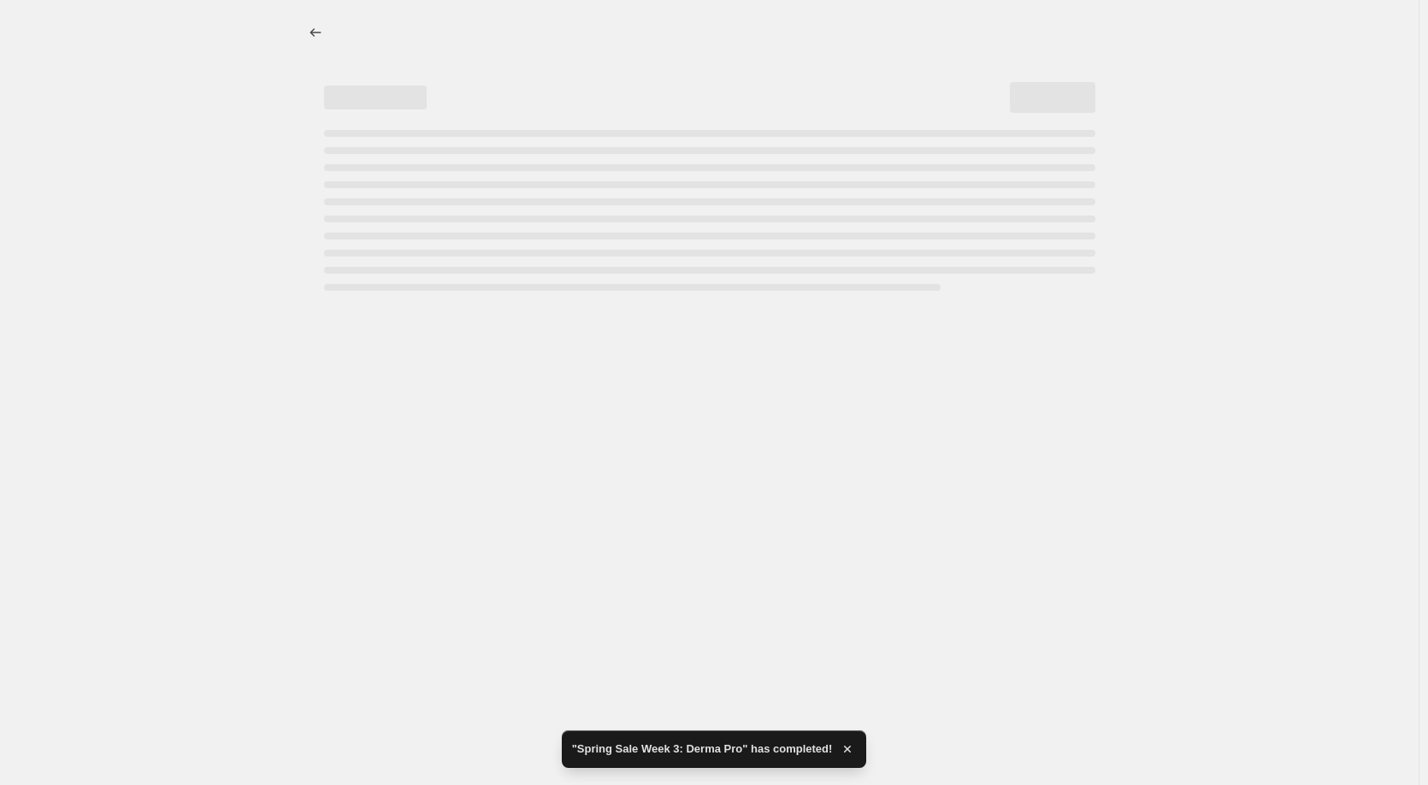
select select "percentage"
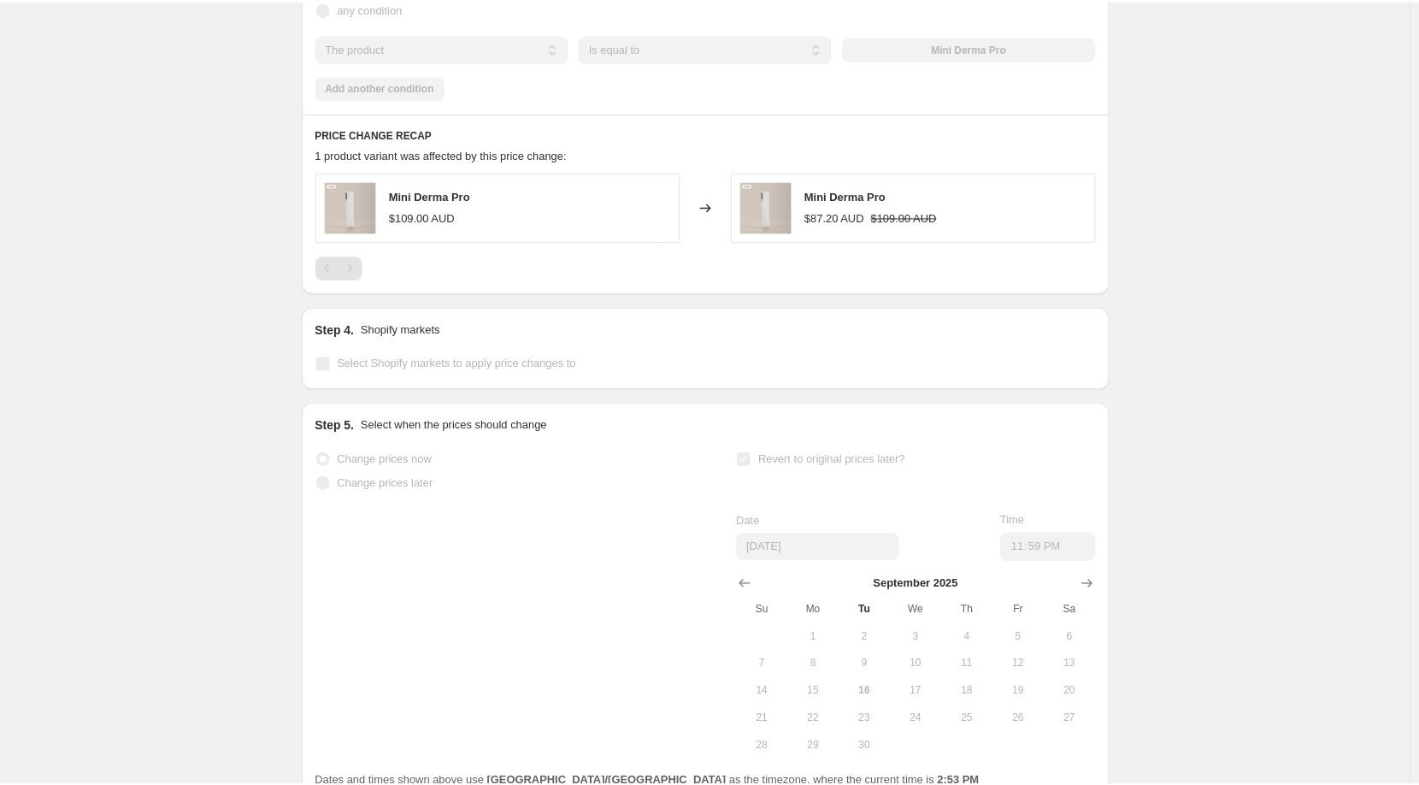
scroll to position [0, 0]
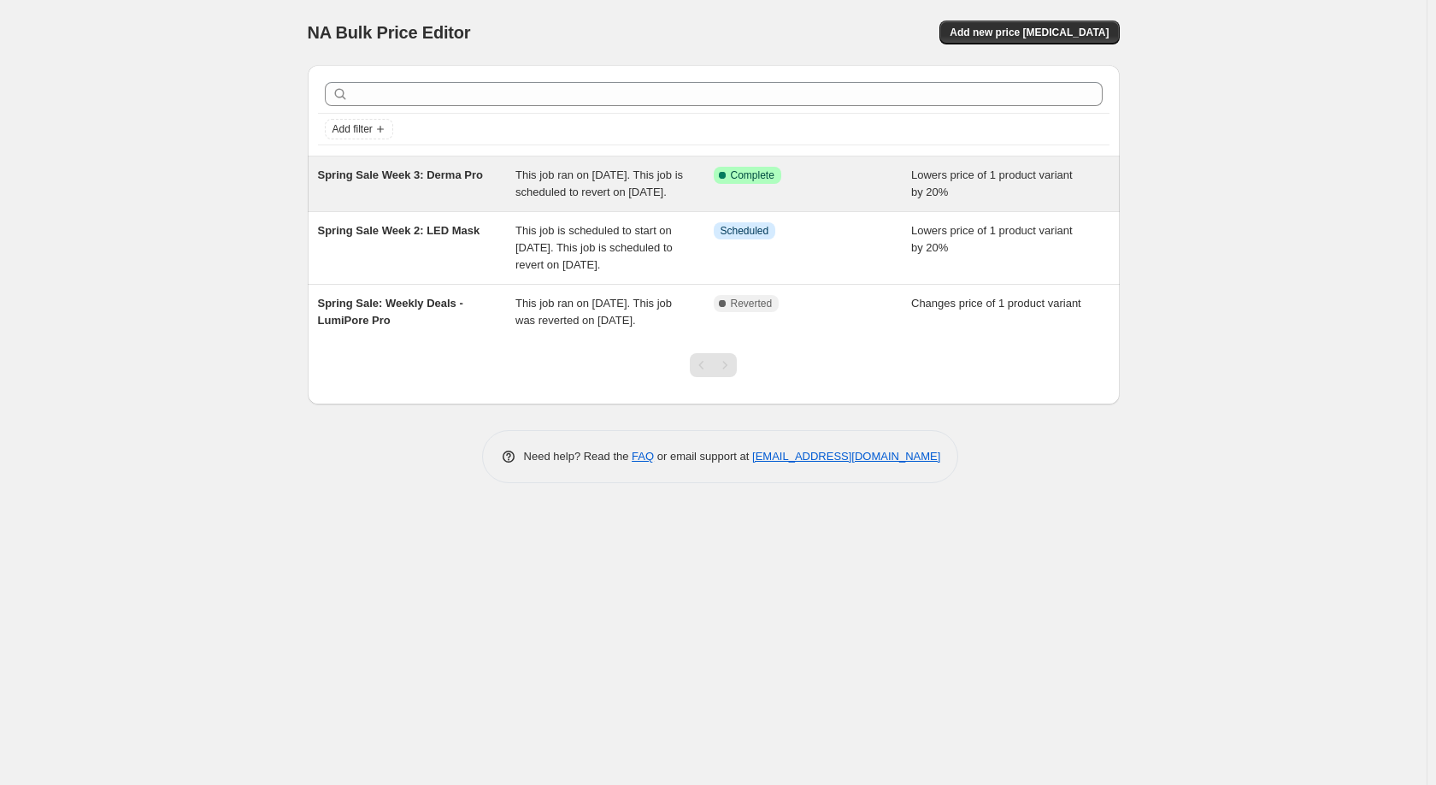
click at [531, 198] on span "This job ran on September 16, 2025. This job is scheduled to revert on Septembe…" at bounding box center [599, 183] width 168 height 30
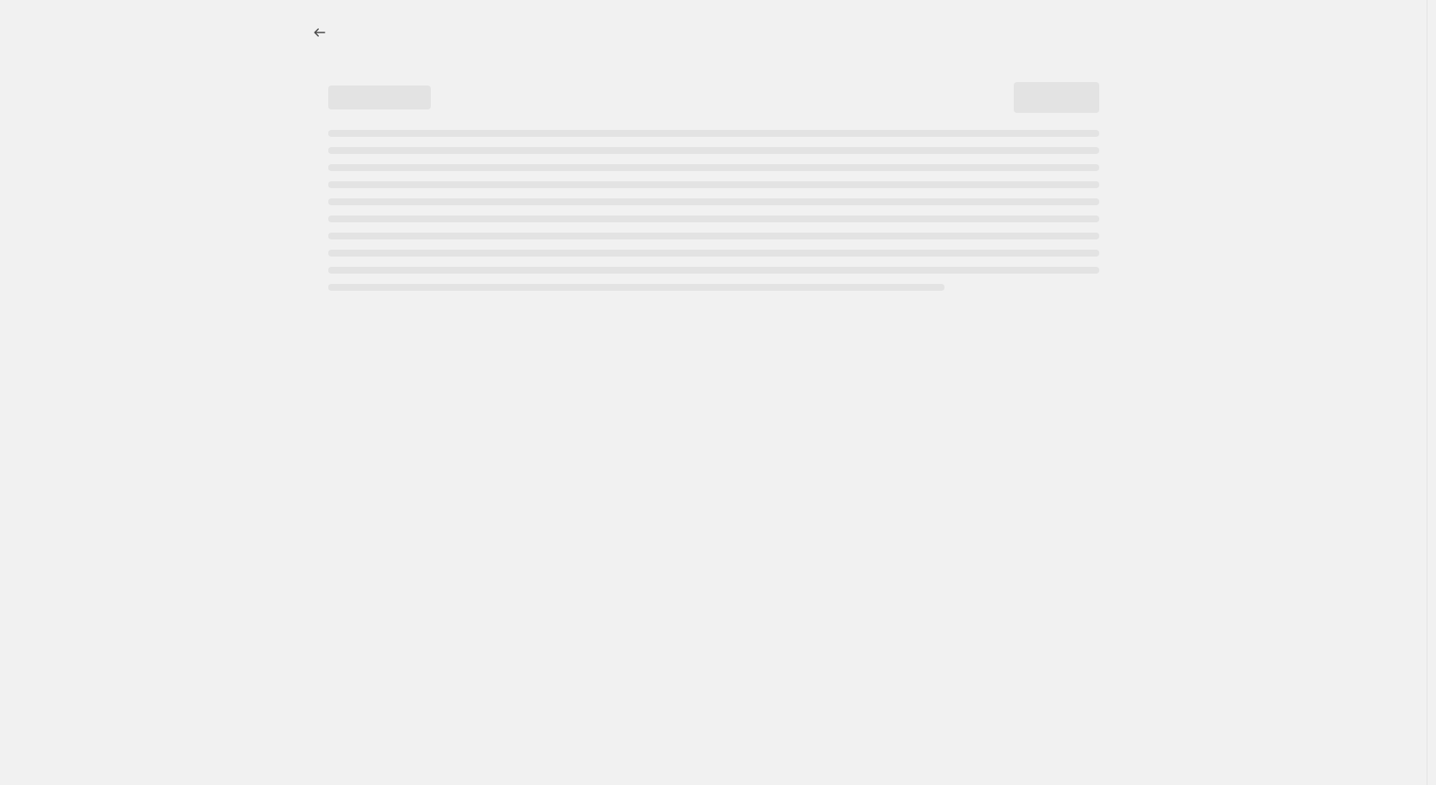
select select "percentage"
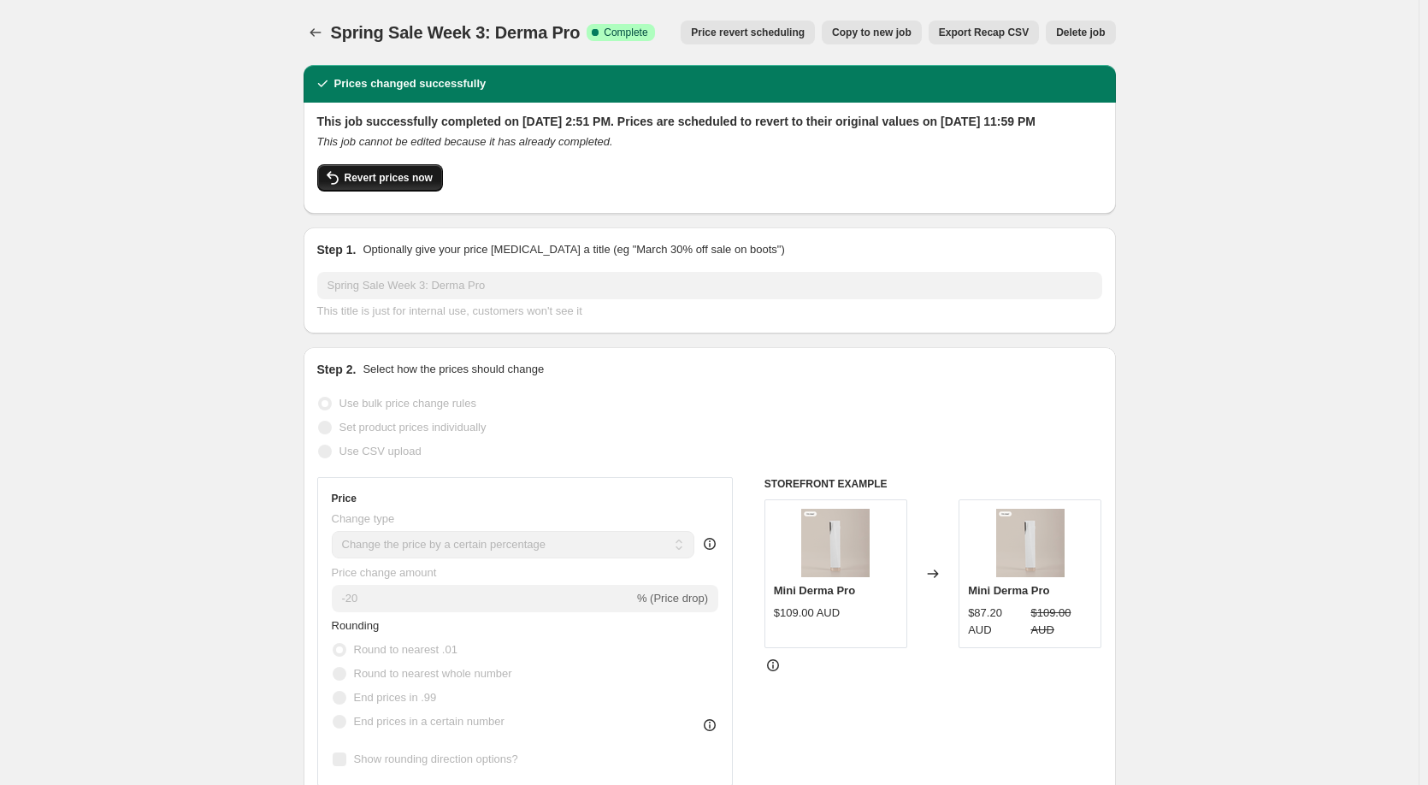
click at [371, 185] on span "Revert prices now" at bounding box center [389, 178] width 88 height 14
checkbox input "false"
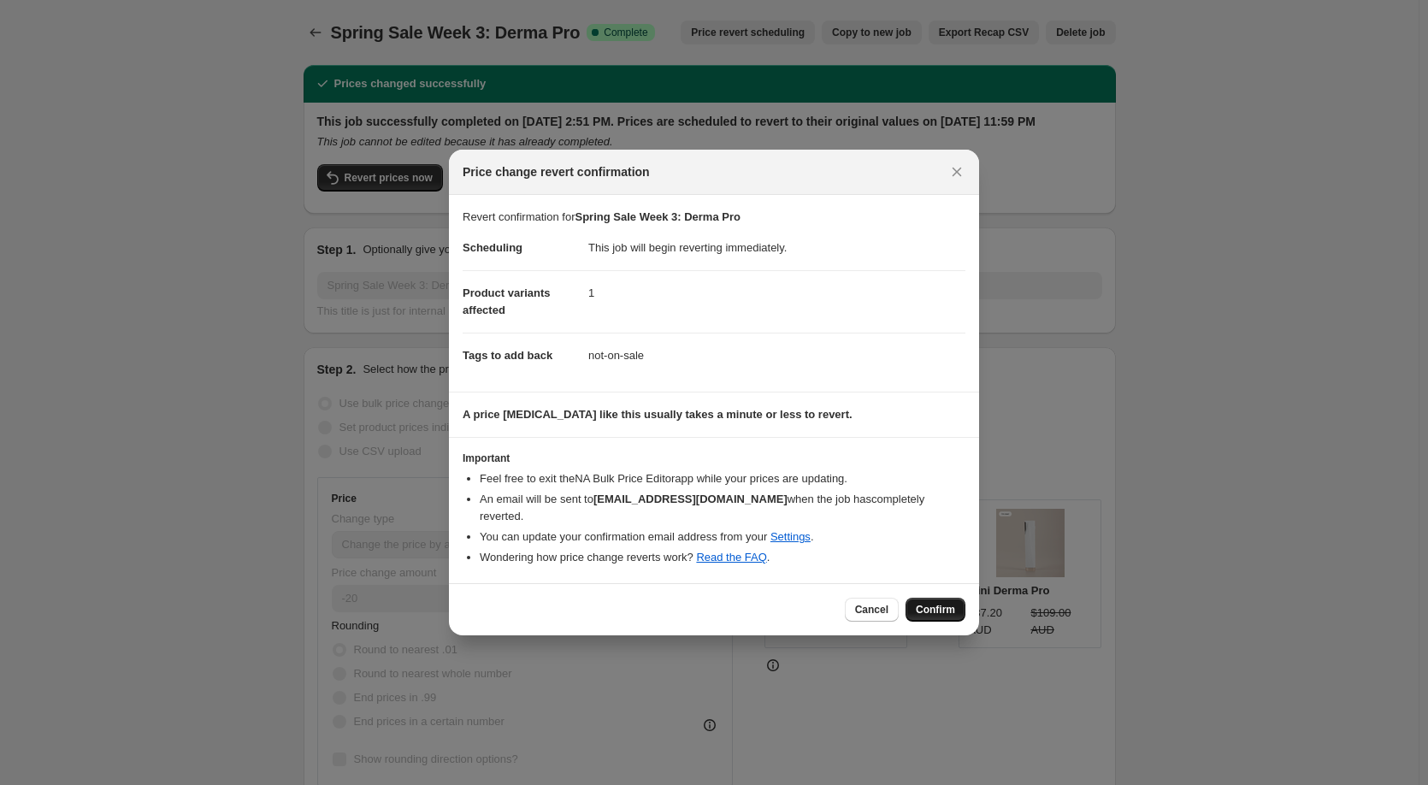
click at [938, 606] on span "Confirm" at bounding box center [935, 610] width 39 height 14
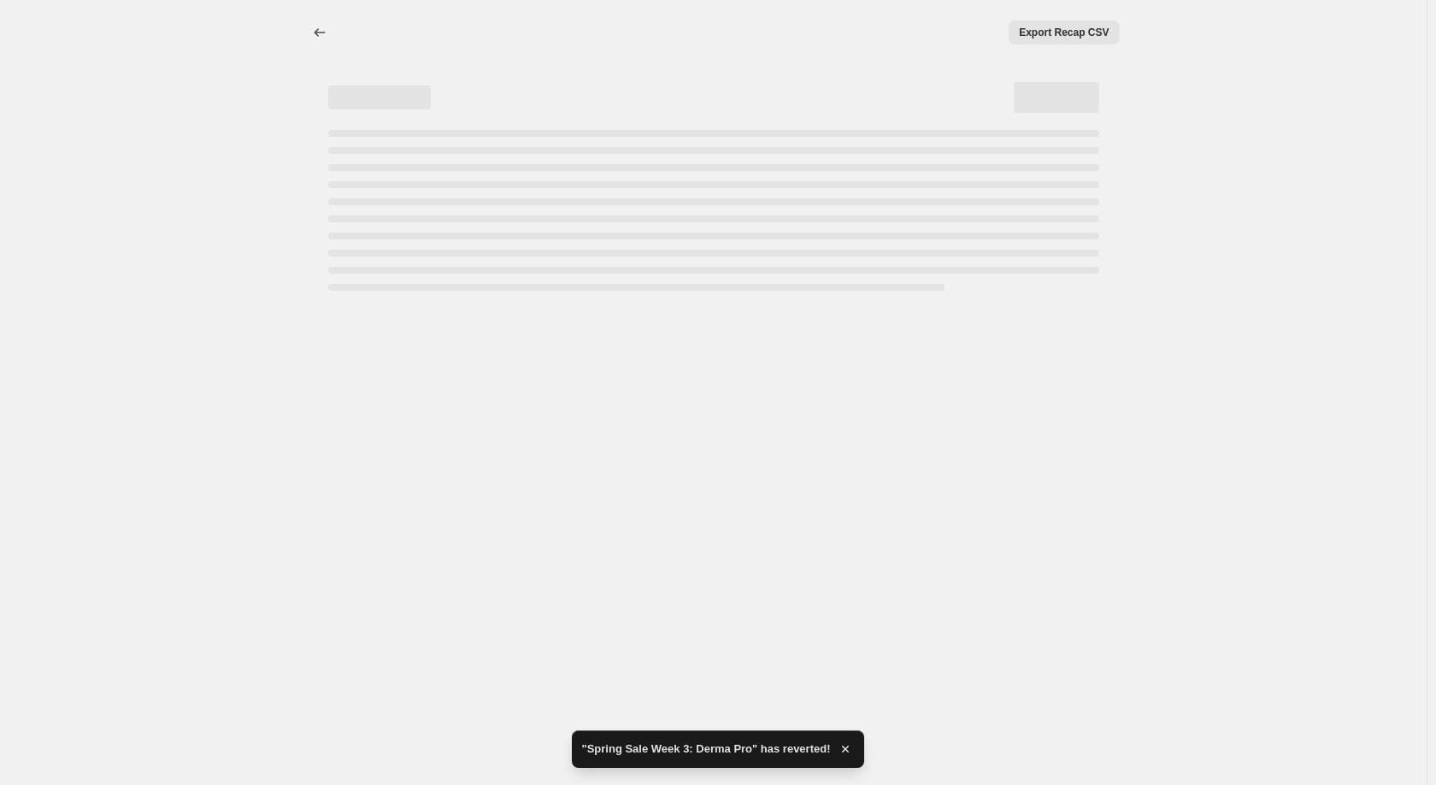
select select "percentage"
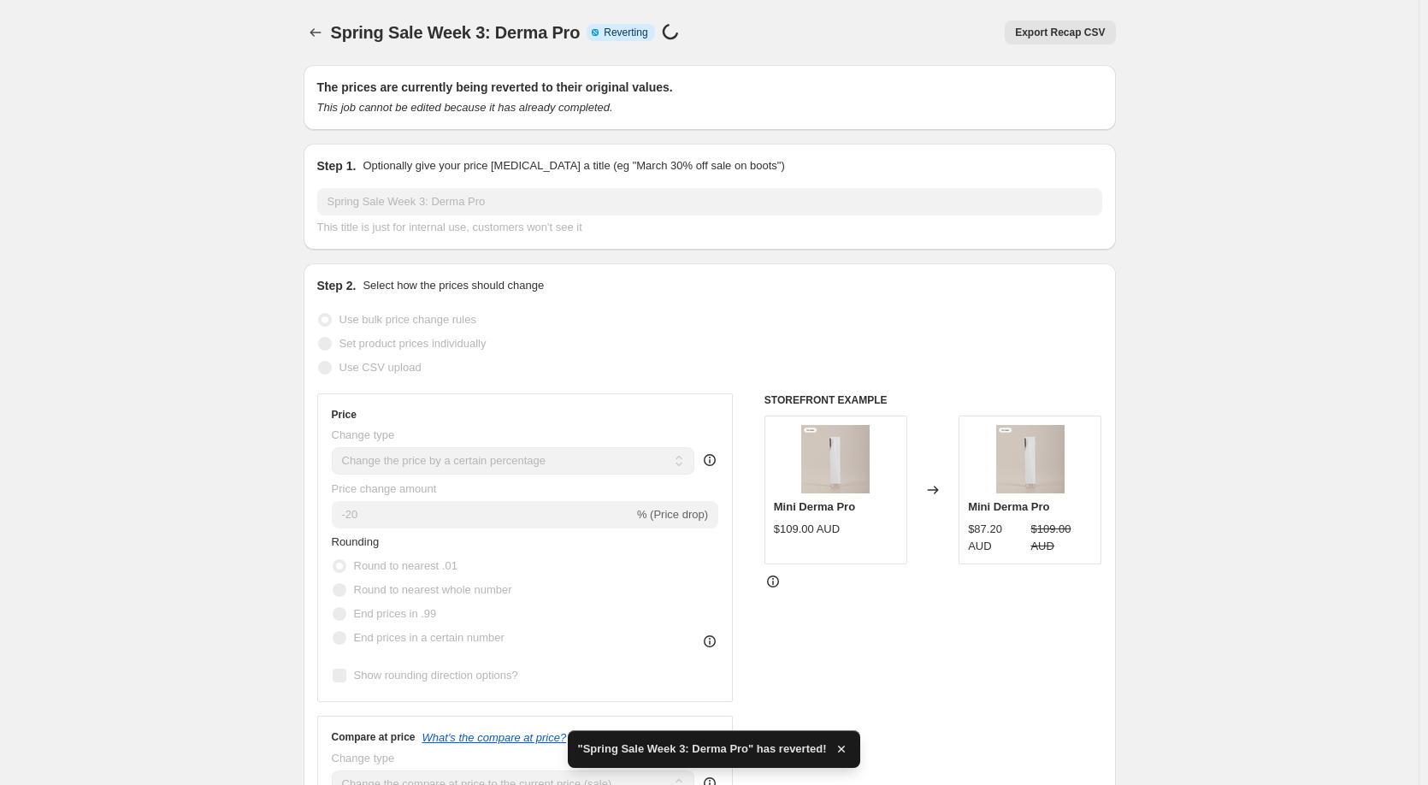
checkbox input "true"
